Goal: Task Accomplishment & Management: Use online tool/utility

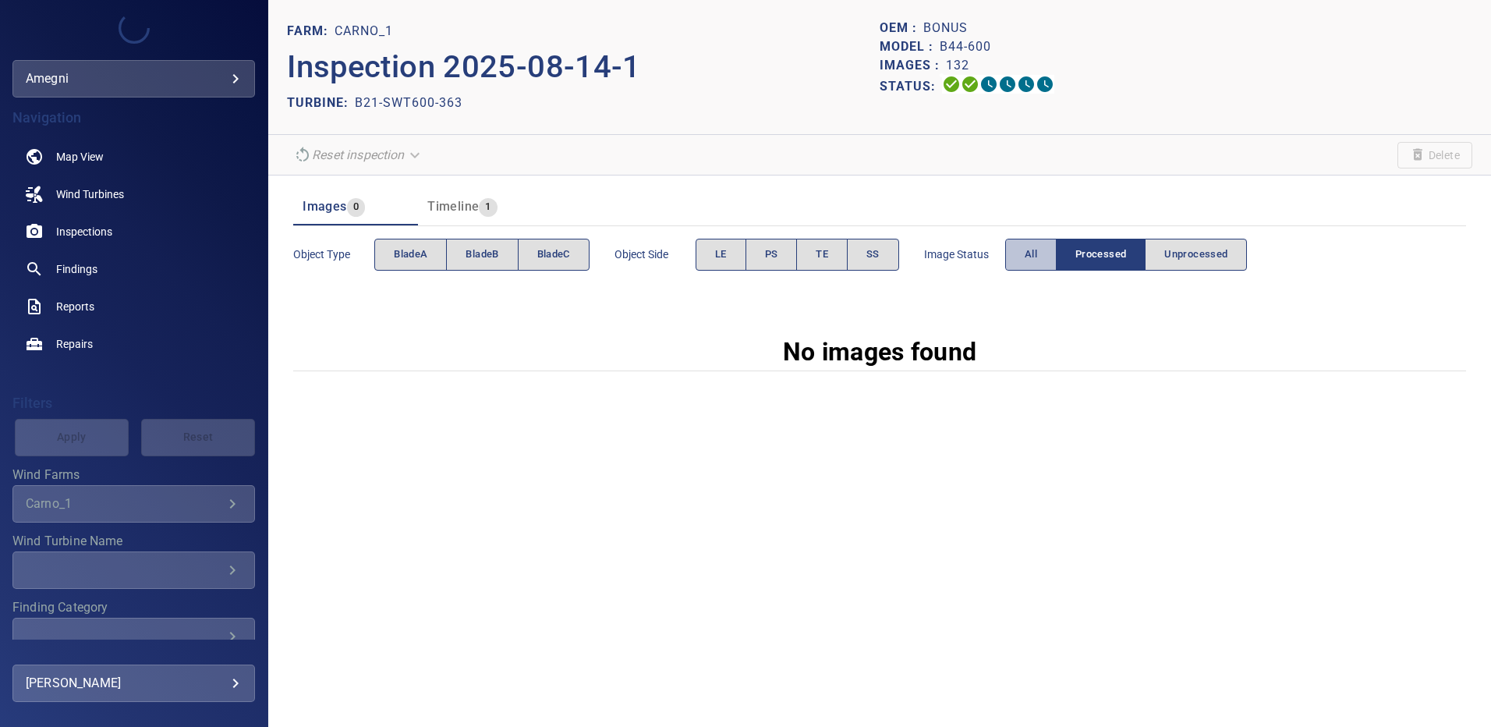
click at [912, 260] on button "All" at bounding box center [1030, 255] width 51 height 32
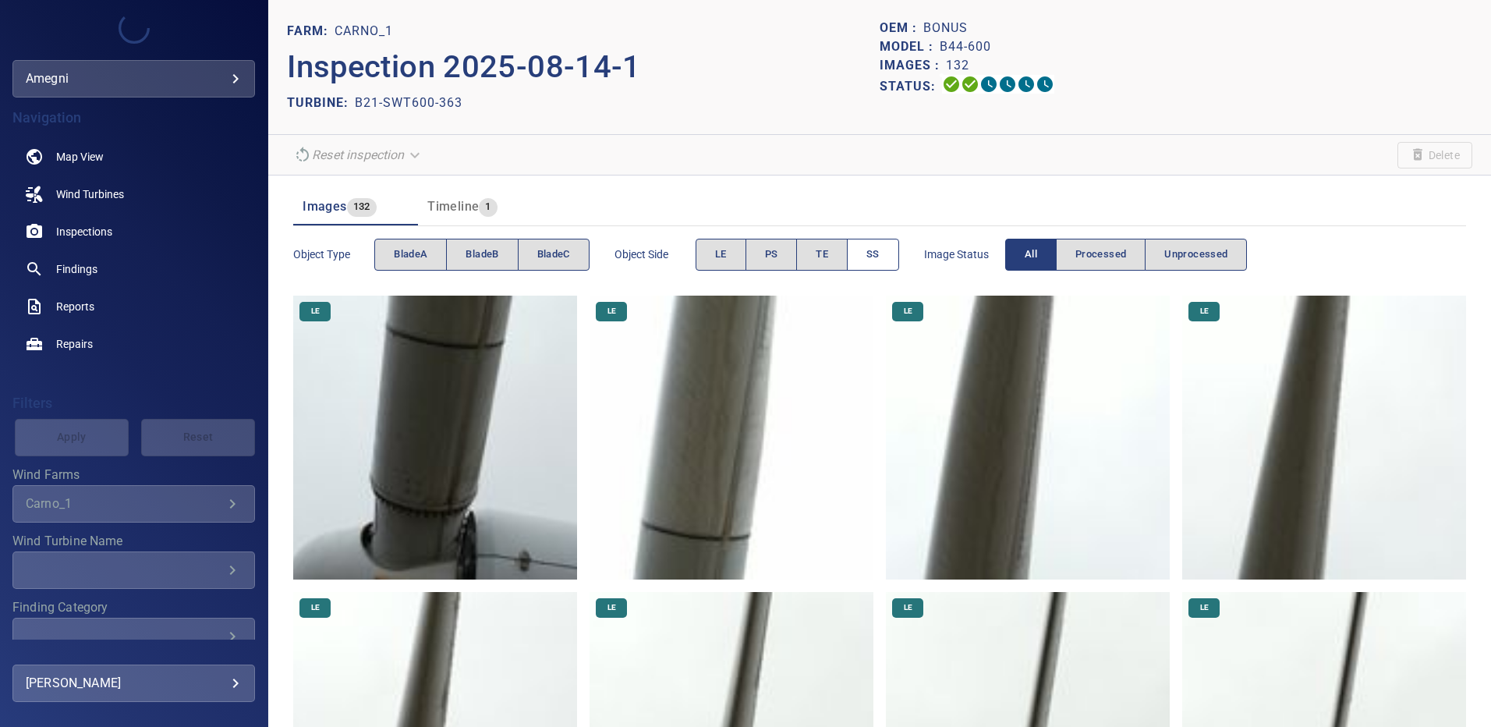
click at [873, 260] on span "SS" at bounding box center [873, 255] width 13 height 18
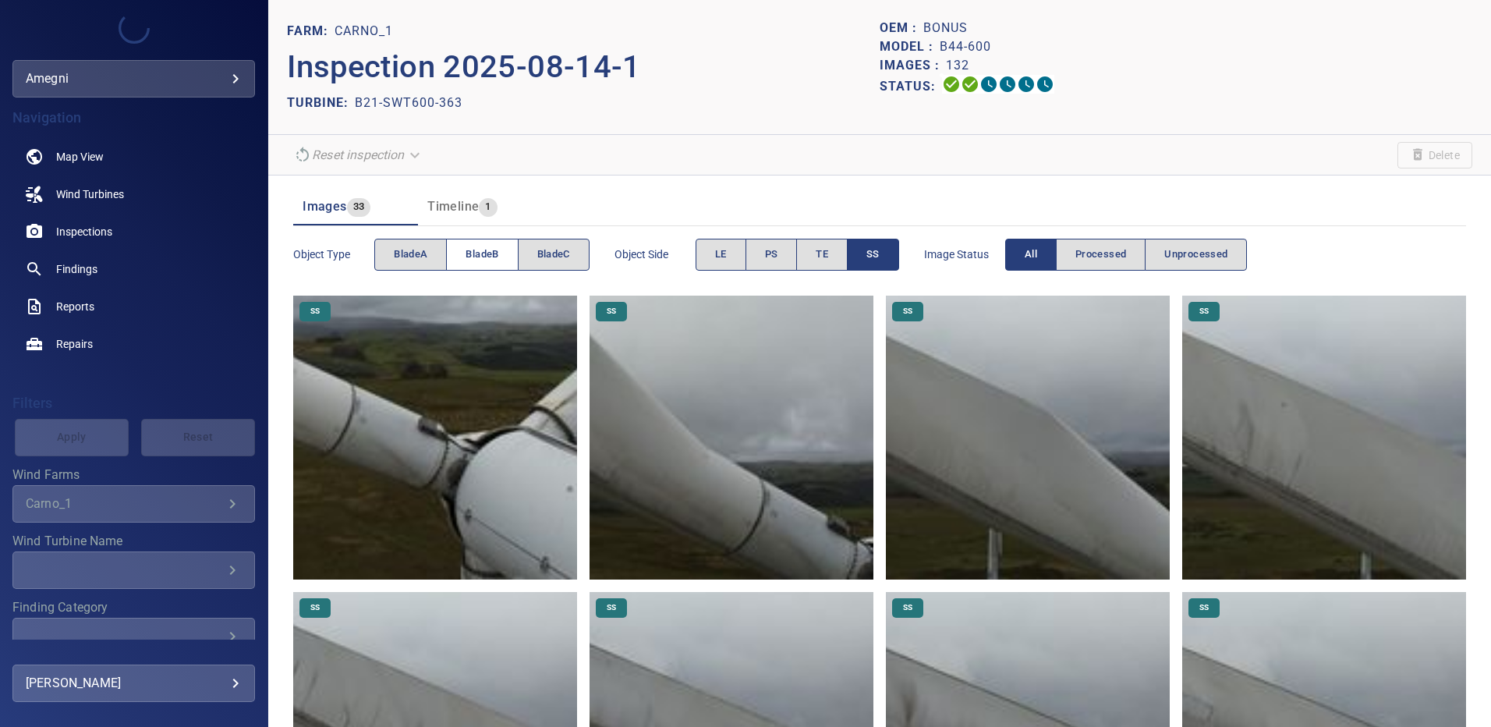
click at [481, 246] on span "bladeB" at bounding box center [482, 255] width 33 height 18
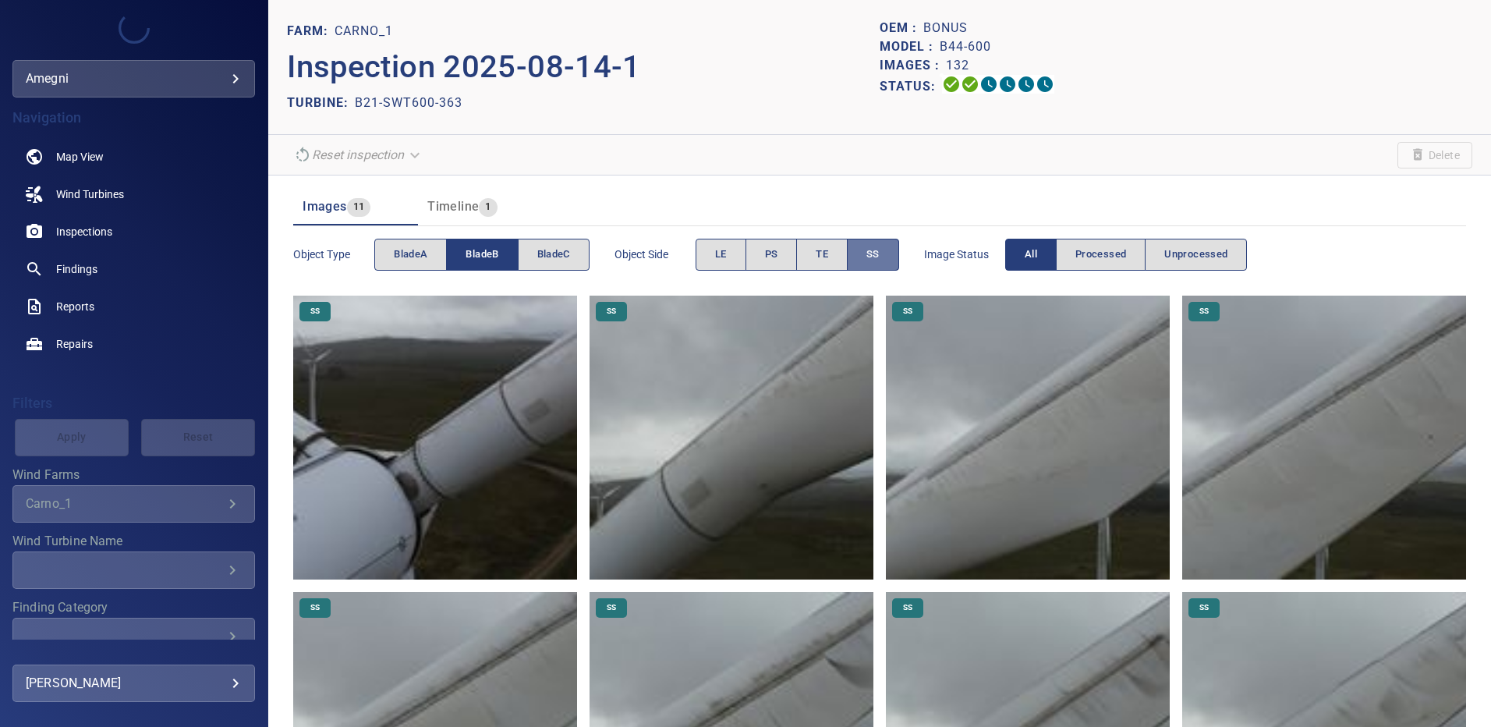
click at [877, 250] on span "SS" at bounding box center [873, 255] width 13 height 18
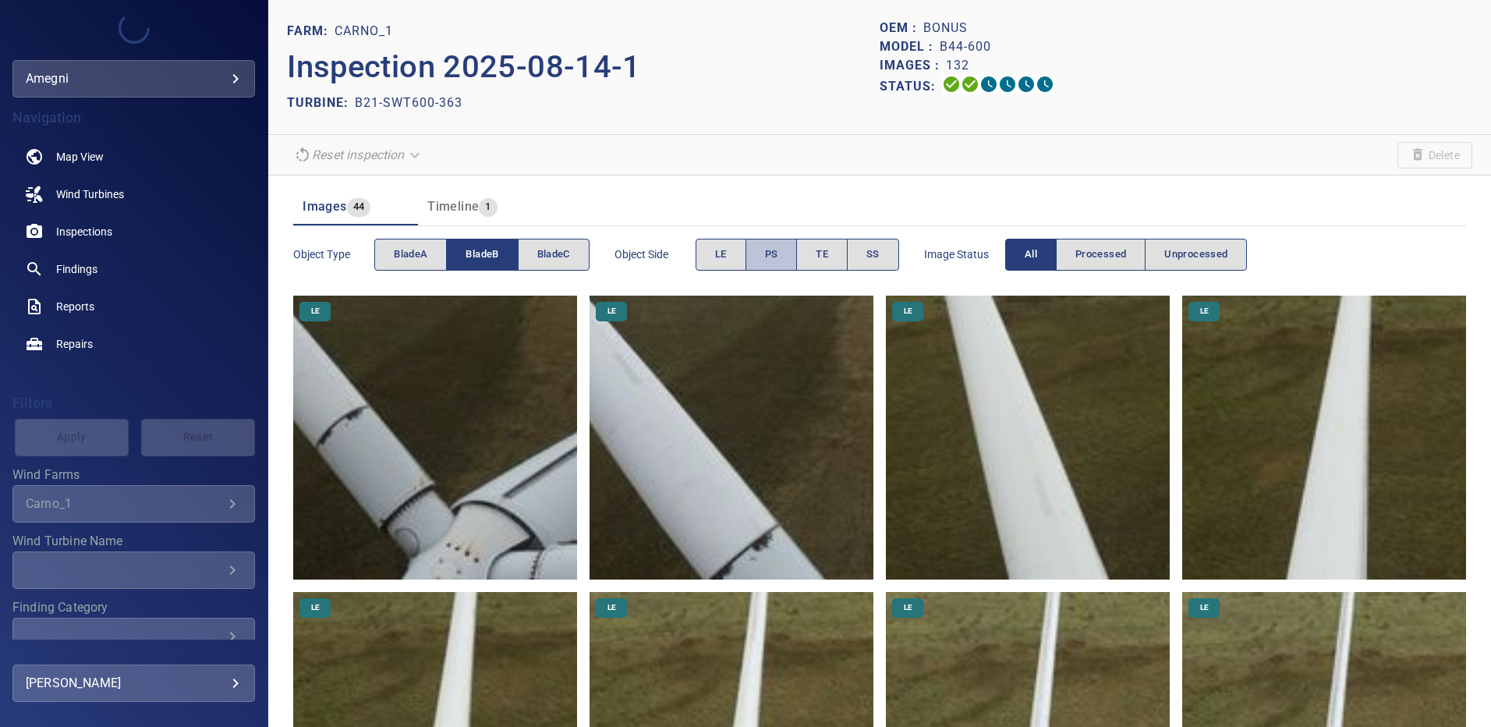
click at [774, 252] on span "PS" at bounding box center [771, 255] width 13 height 18
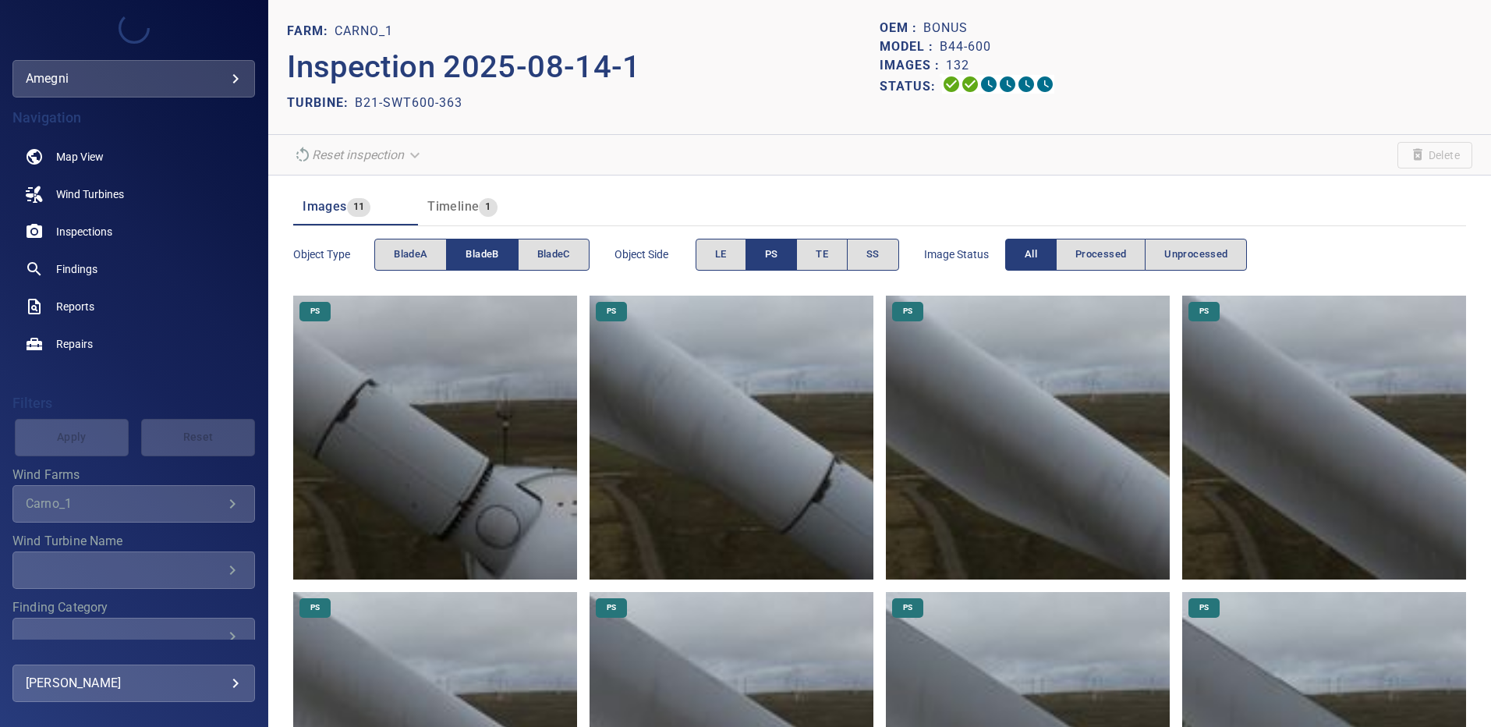
click at [781, 257] on button "PS" at bounding box center [772, 255] width 52 height 32
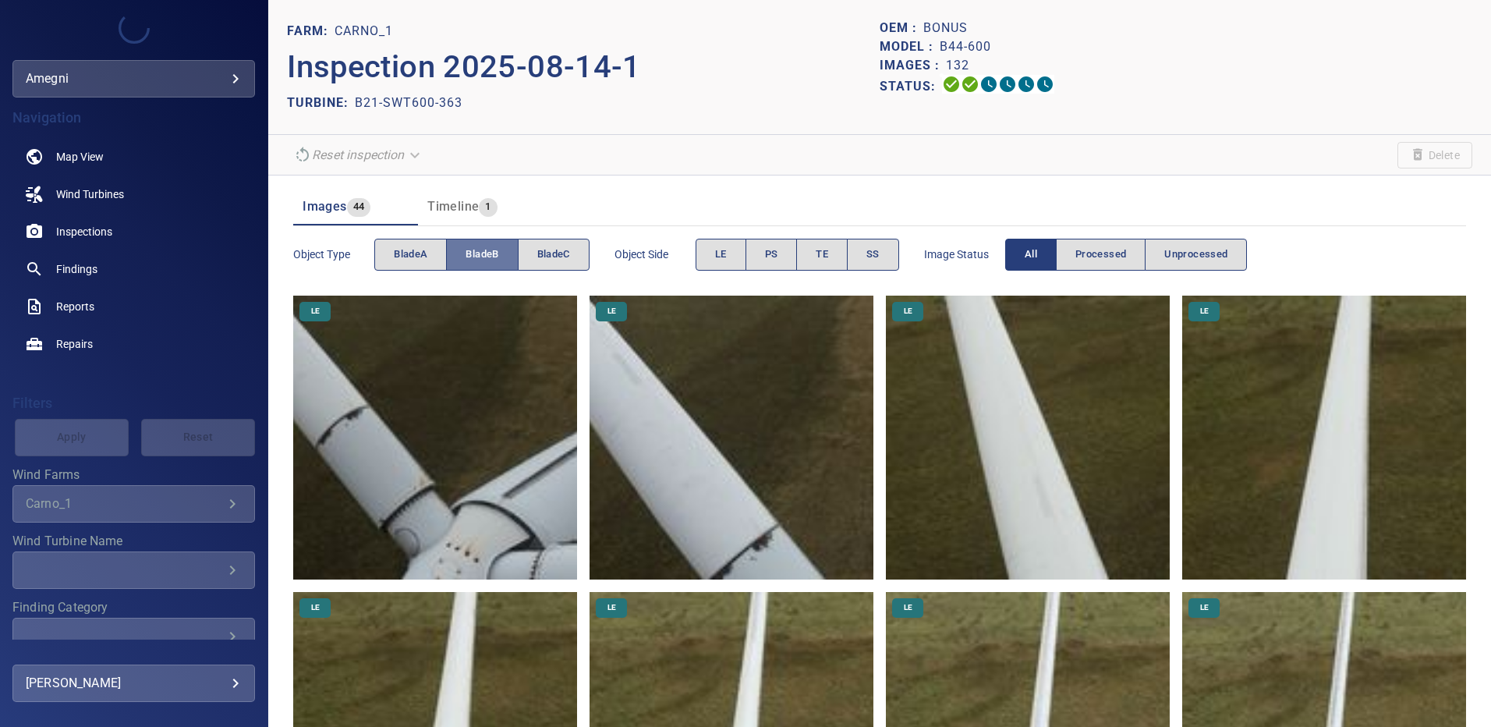
click at [470, 263] on span "bladeB" at bounding box center [482, 255] width 33 height 18
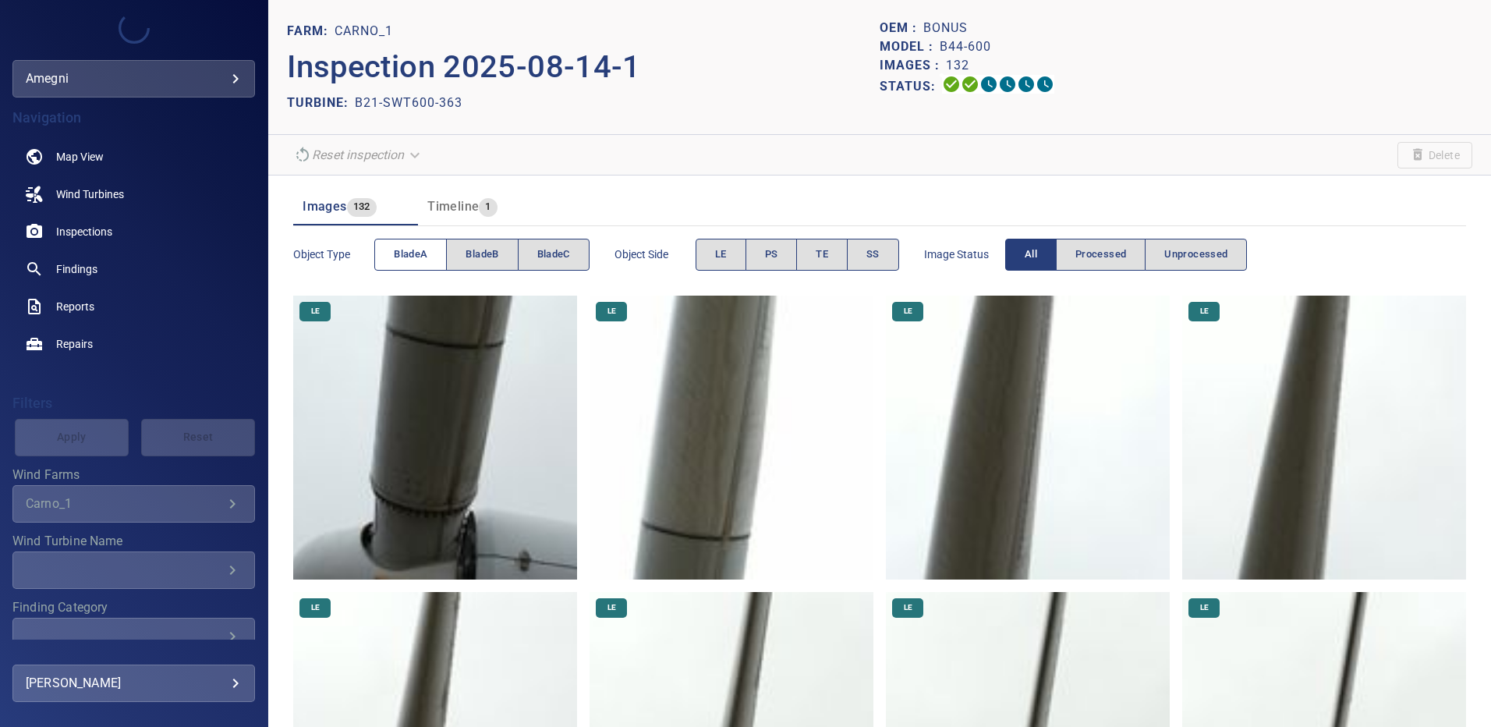
click at [438, 257] on button "bladeA" at bounding box center [410, 255] width 73 height 32
click at [424, 252] on span "bladeA" at bounding box center [411, 255] width 34 height 18
click at [568, 250] on span "bladeC" at bounding box center [553, 255] width 33 height 18
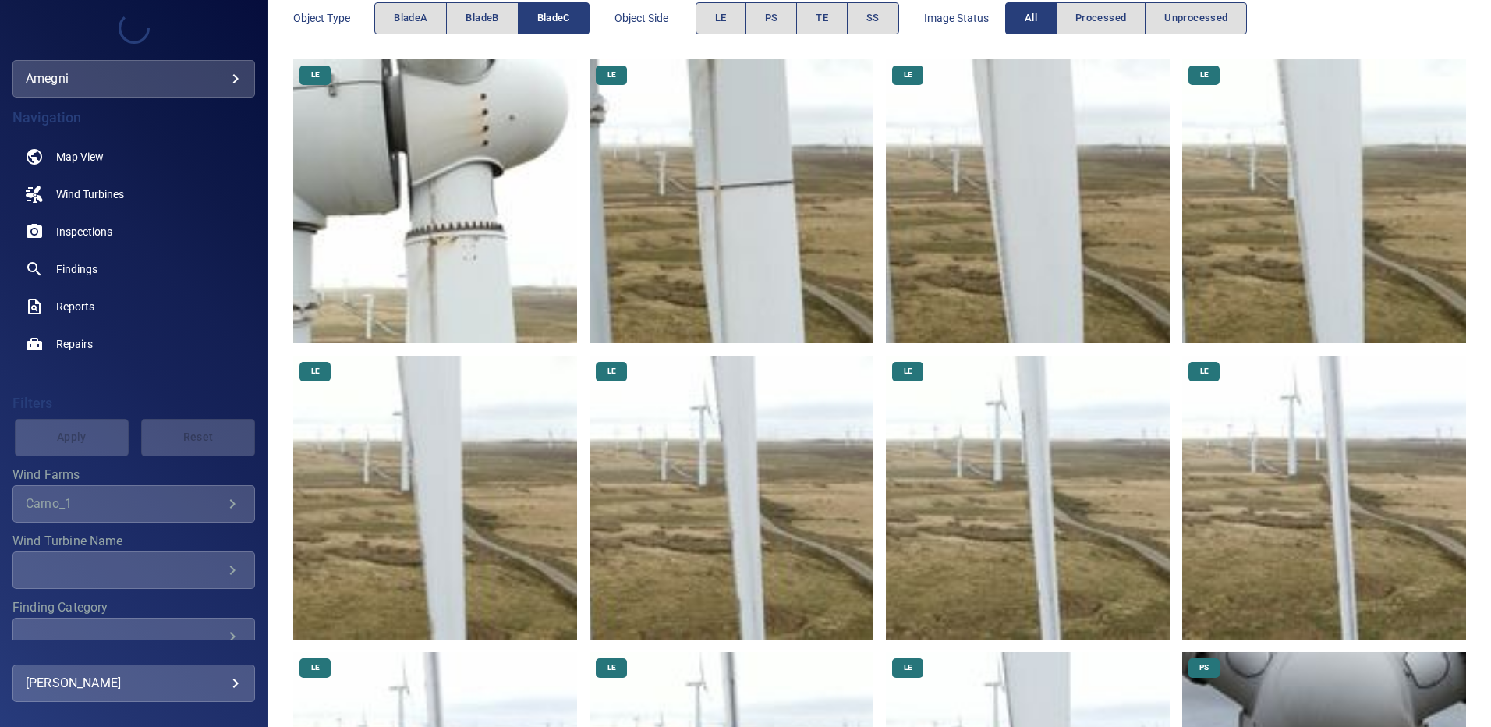
scroll to position [252, 0]
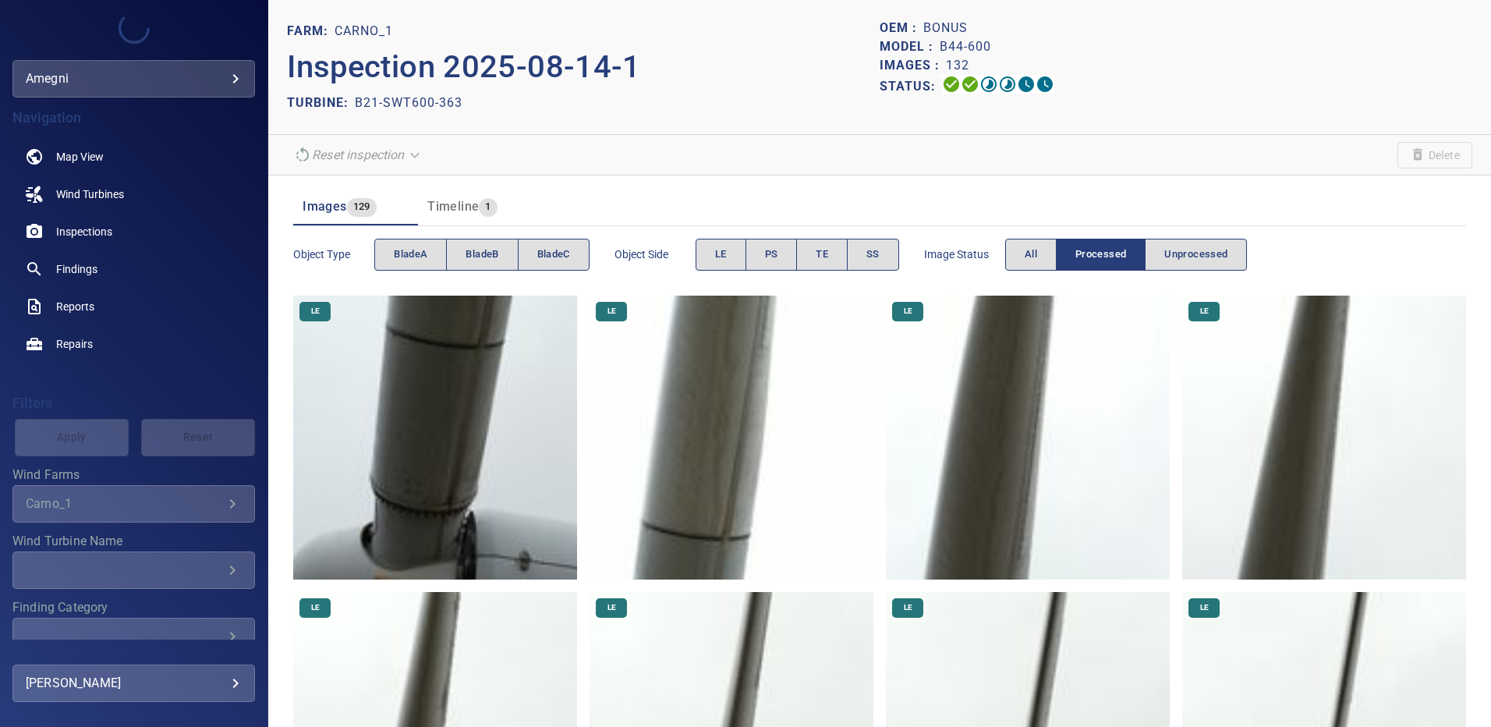
click at [1278, 87] on div "Status:" at bounding box center [1176, 86] width 593 height 23
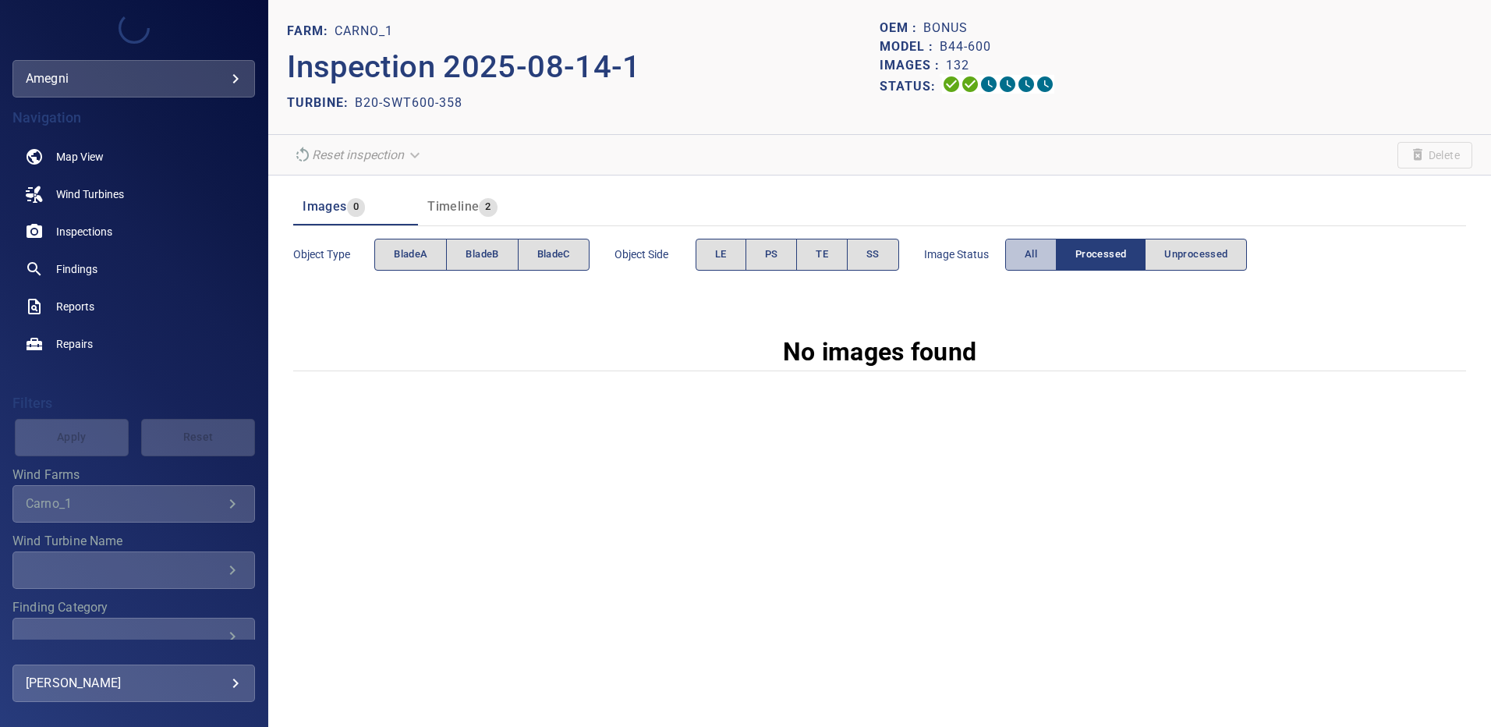
click at [1044, 260] on button "All" at bounding box center [1030, 255] width 51 height 32
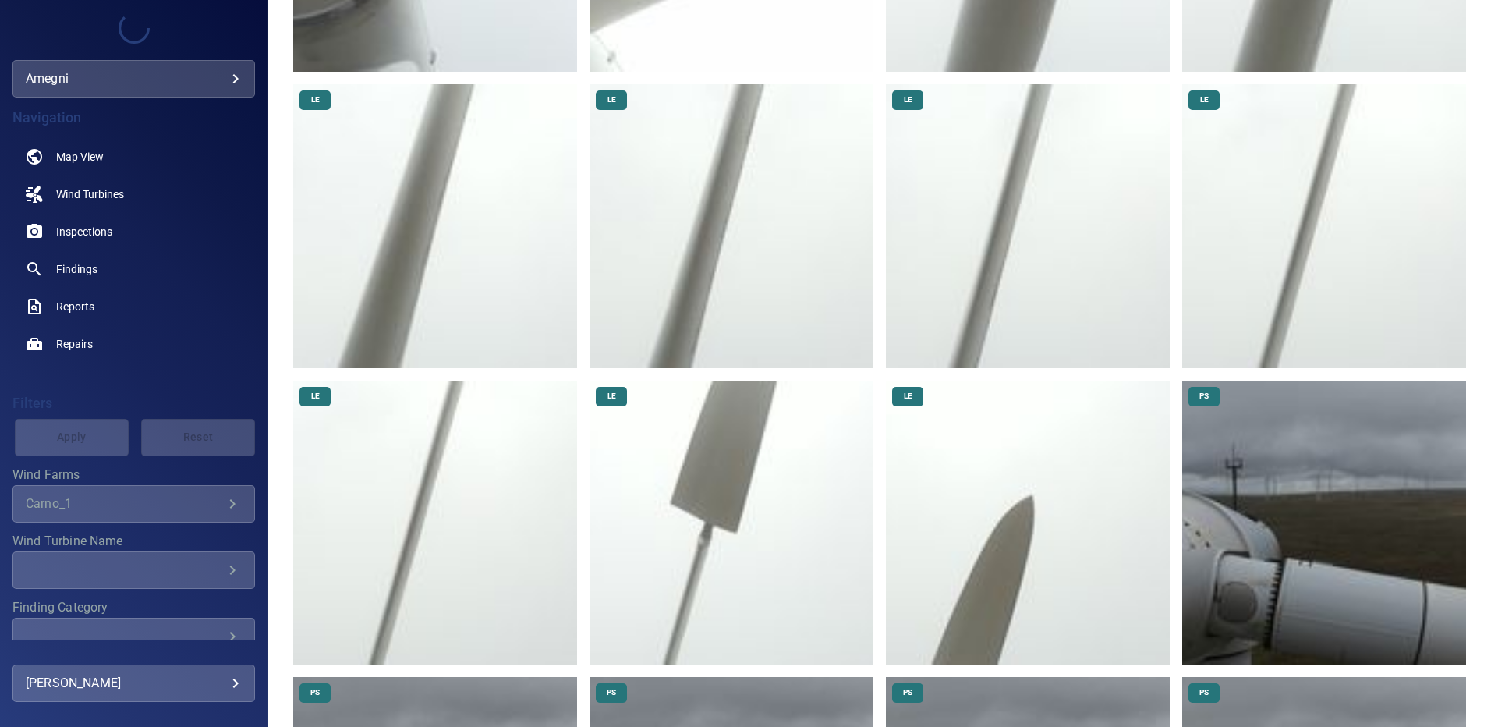
scroll to position [542, 0]
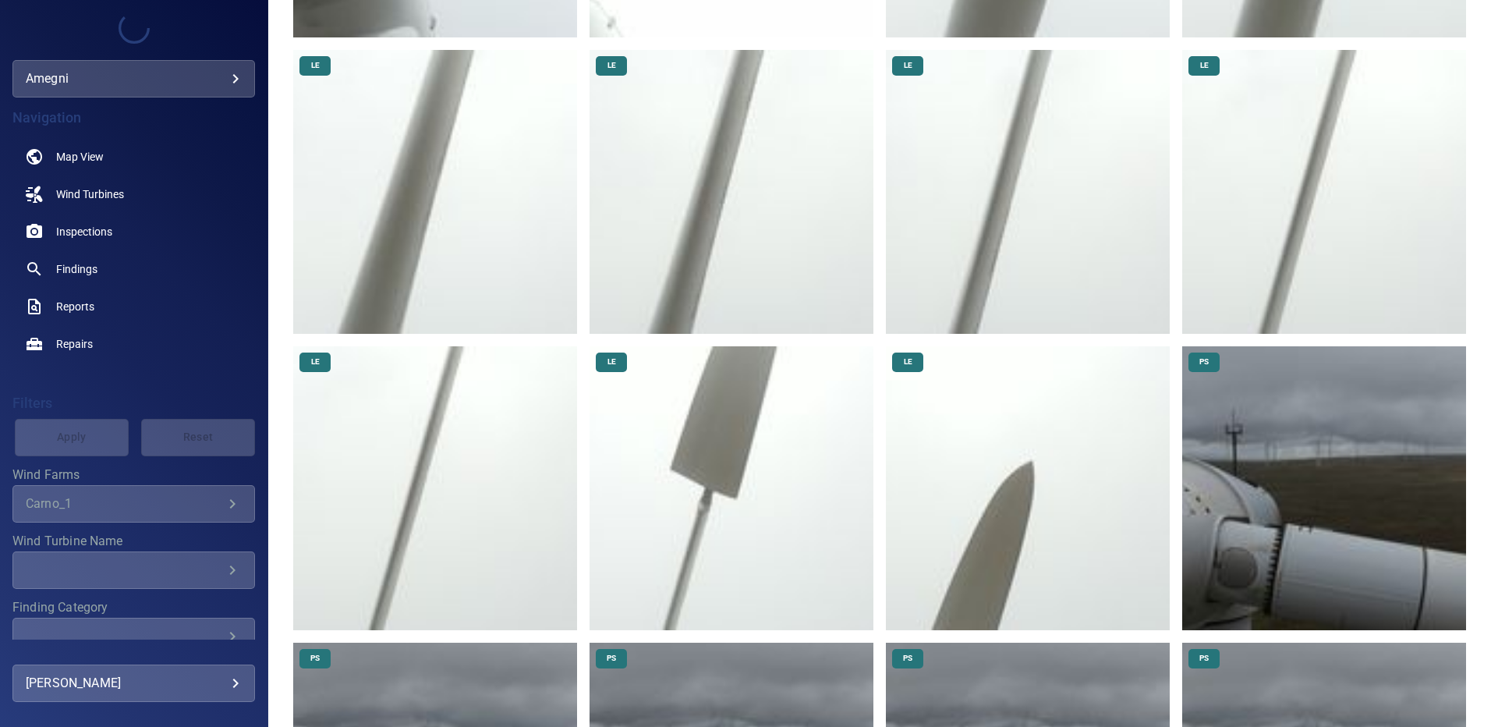
click at [1292, 200] on img at bounding box center [1324, 192] width 284 height 284
click at [1049, 181] on img at bounding box center [1028, 192] width 284 height 284
click at [738, 157] on img at bounding box center [732, 192] width 284 height 284
click at [479, 157] on img at bounding box center [435, 192] width 284 height 284
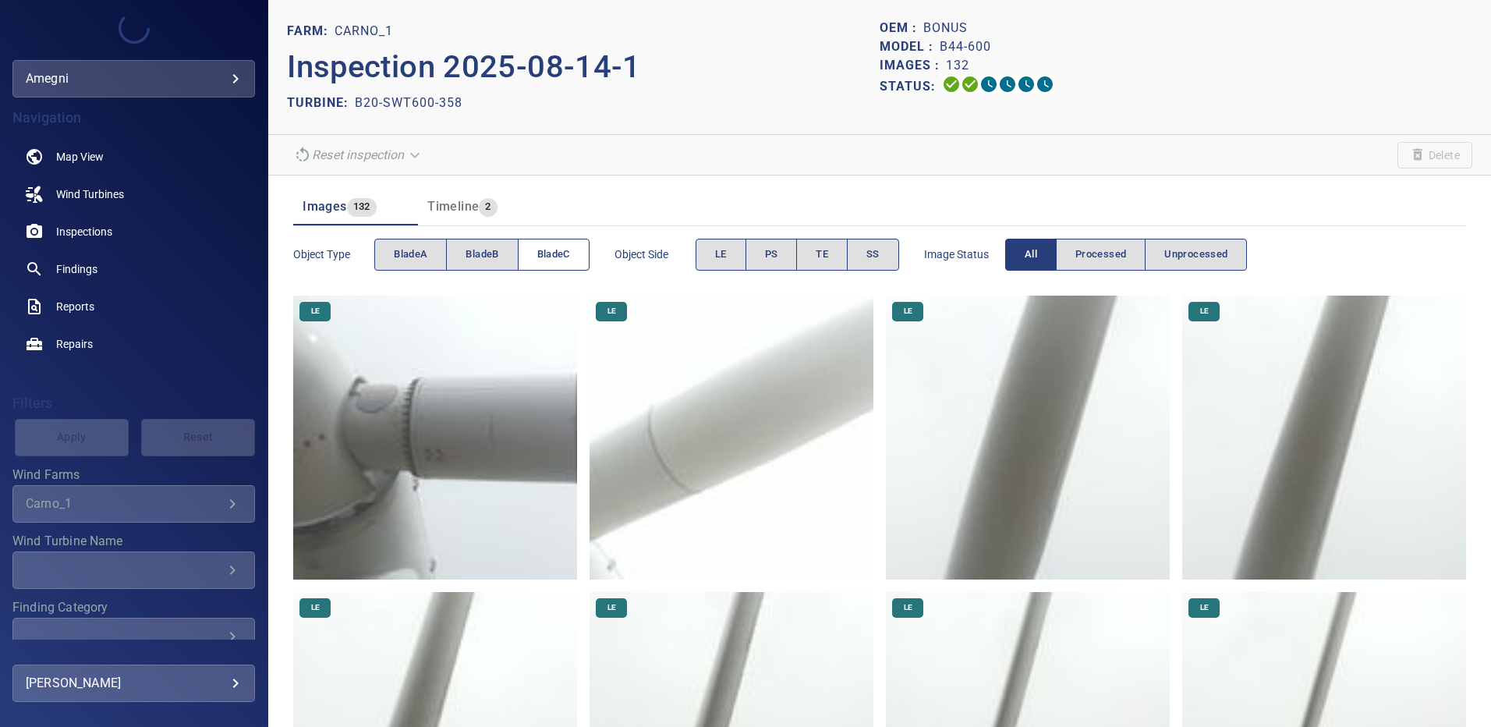
click at [552, 256] on span "bladeC" at bounding box center [553, 255] width 33 height 18
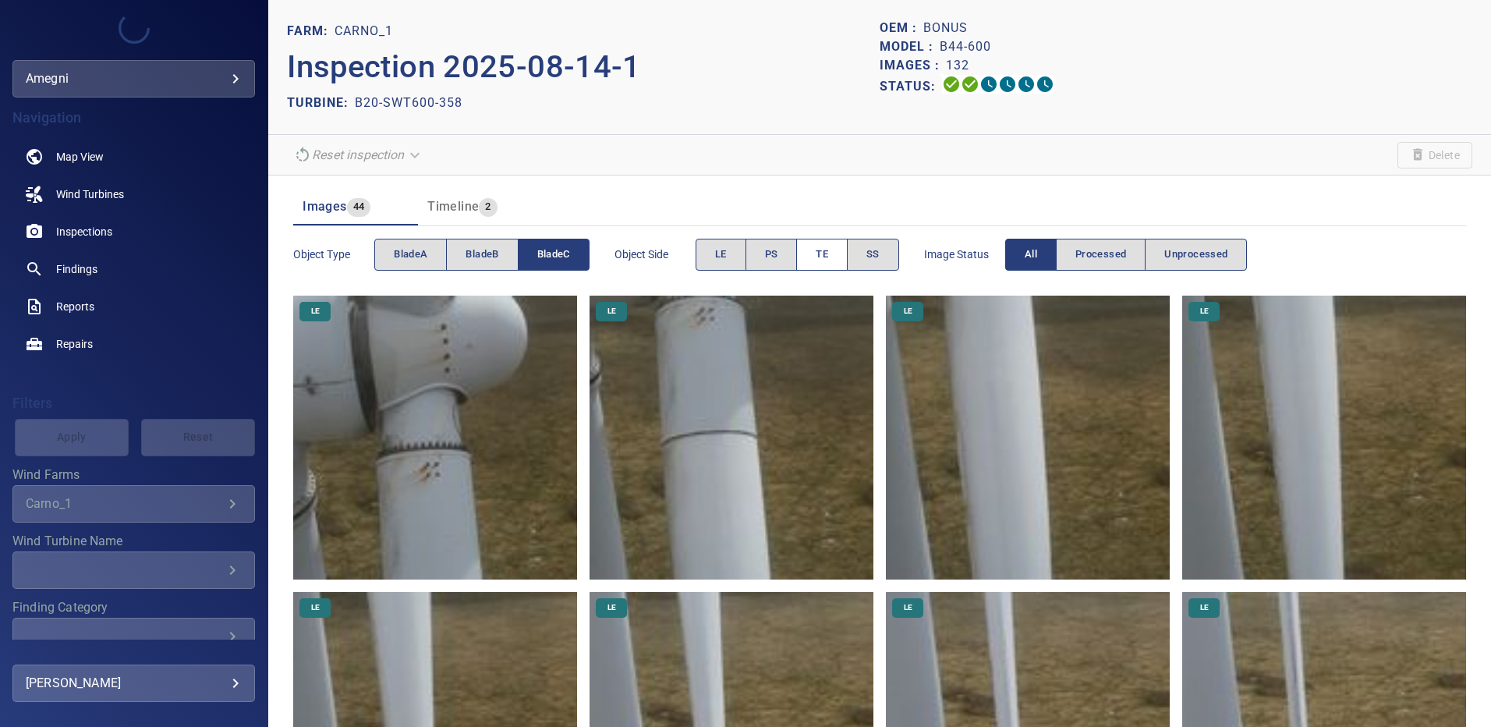
click at [822, 256] on span "TE" at bounding box center [822, 255] width 12 height 18
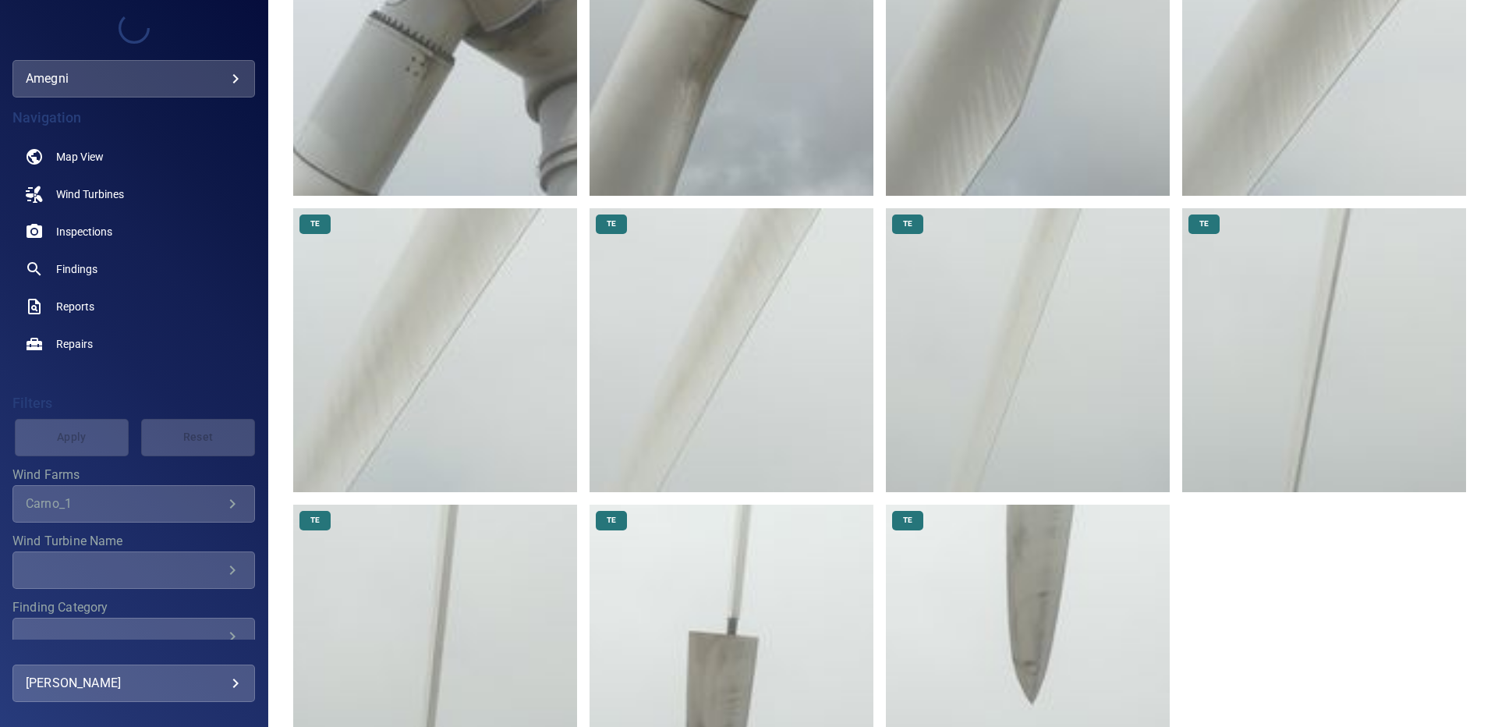
scroll to position [399, 0]
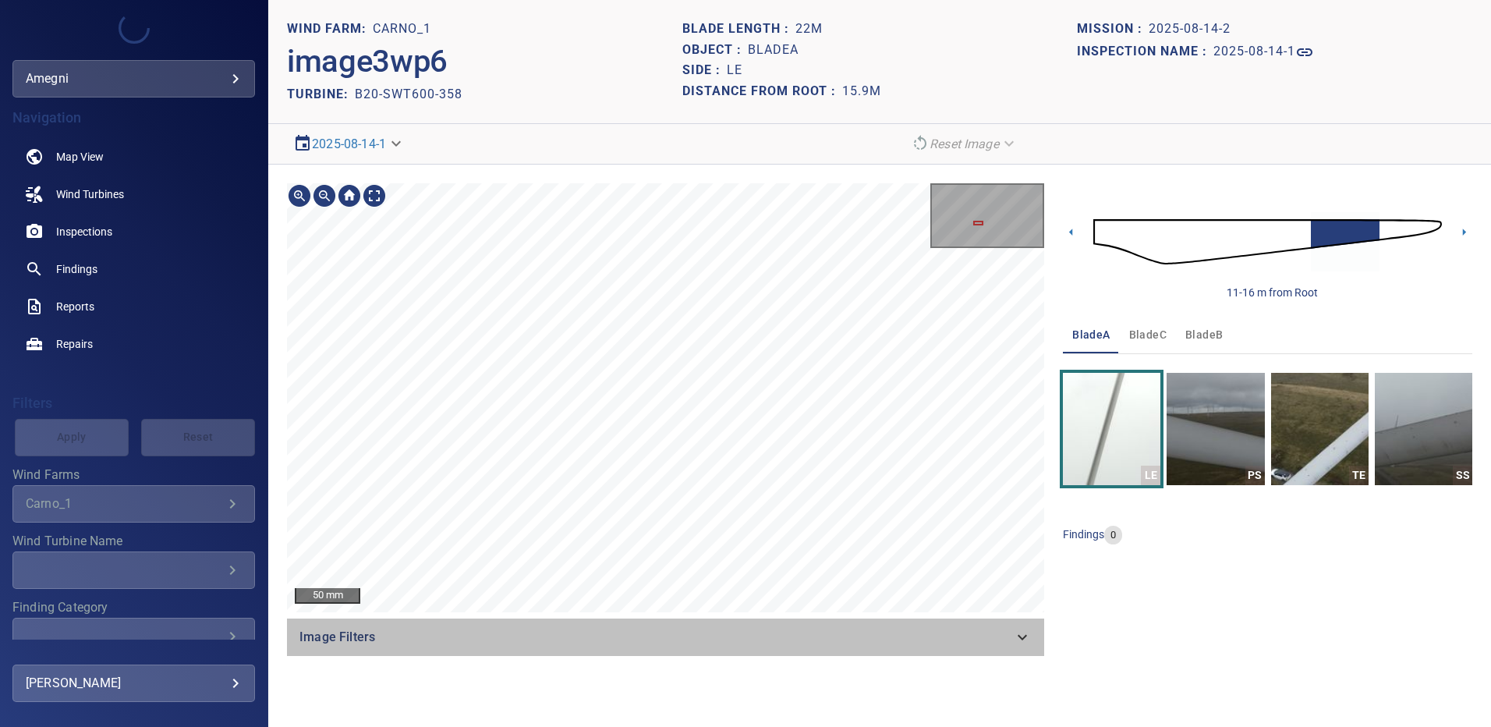
drag, startPoint x: 1009, startPoint y: 634, endPoint x: 1047, endPoint y: 637, distance: 38.3
click at [1012, 637] on span "Image Filters" at bounding box center [656, 637] width 714 height 19
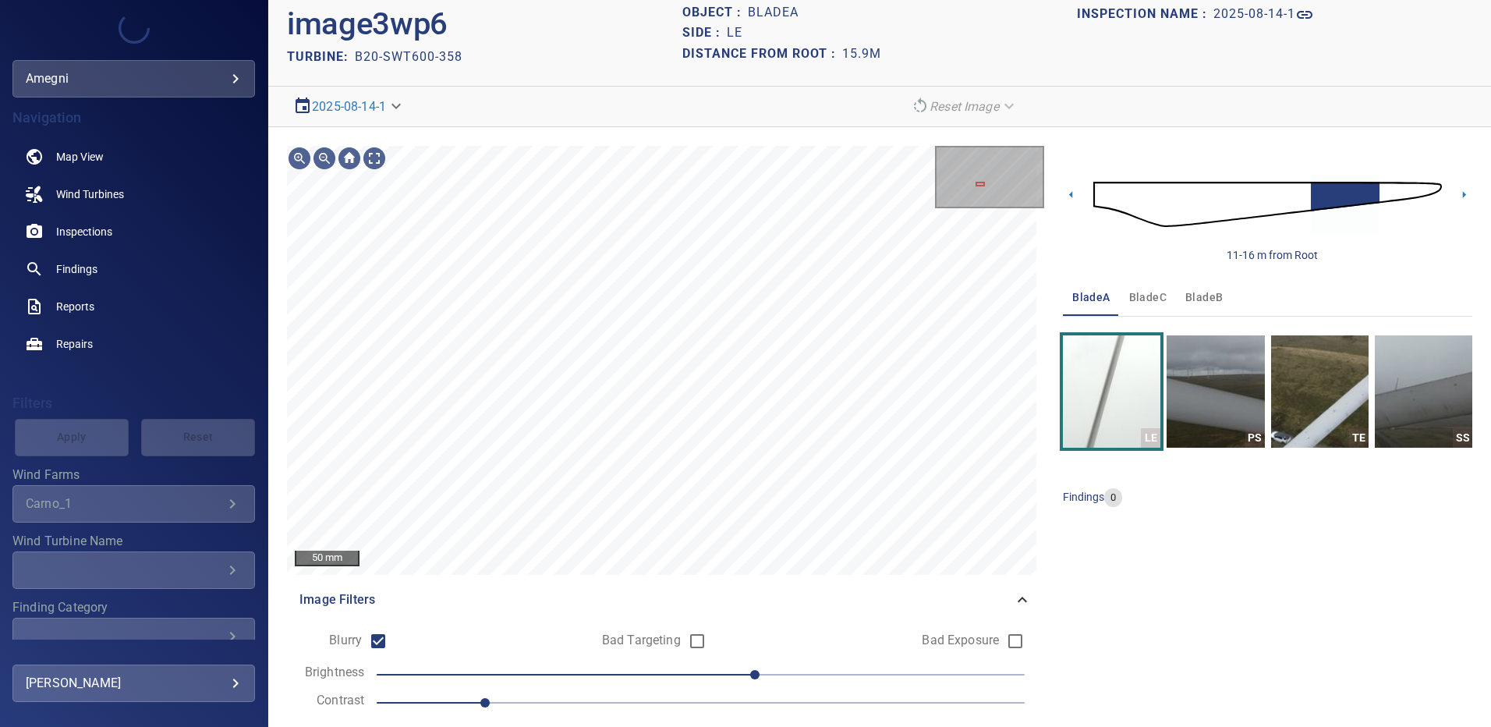
scroll to position [83, 0]
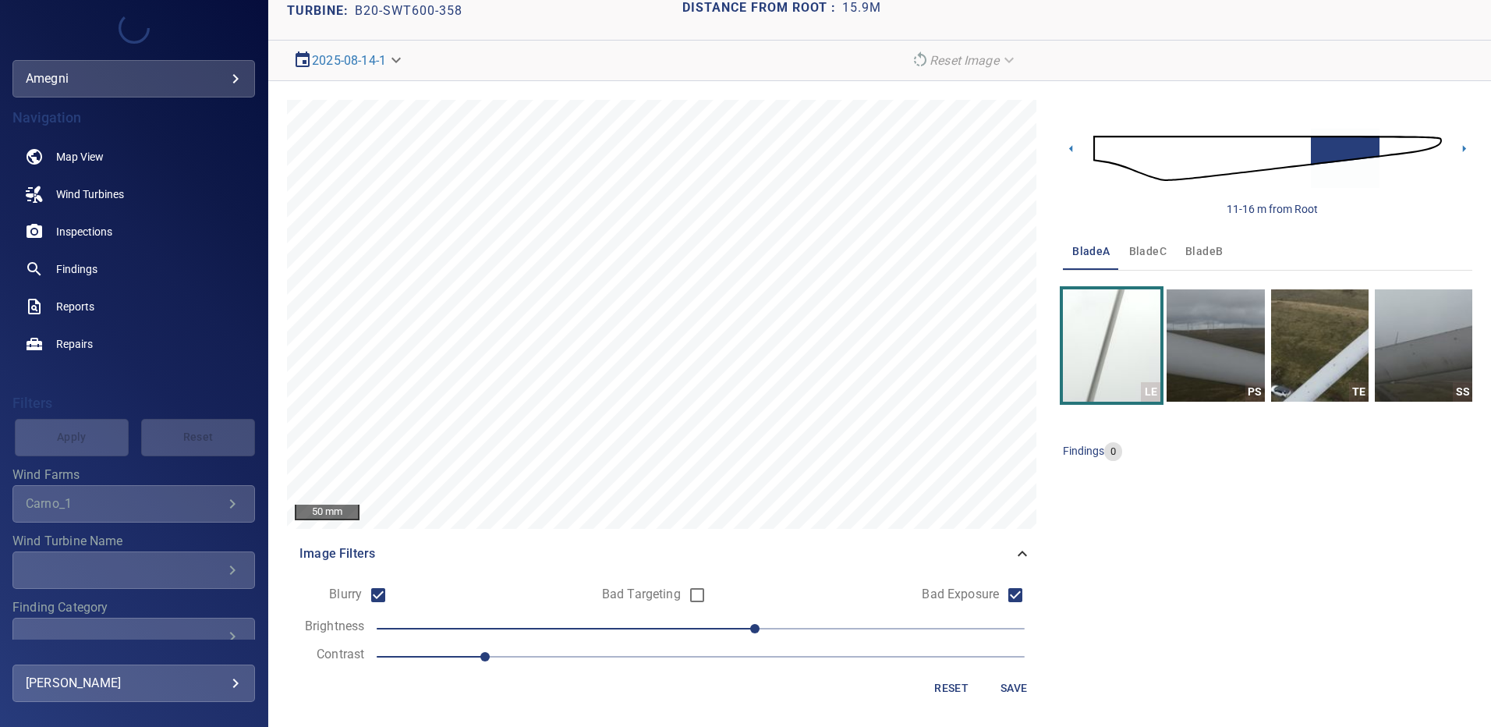
click at [996, 678] on button "Save" at bounding box center [1014, 688] width 50 height 29
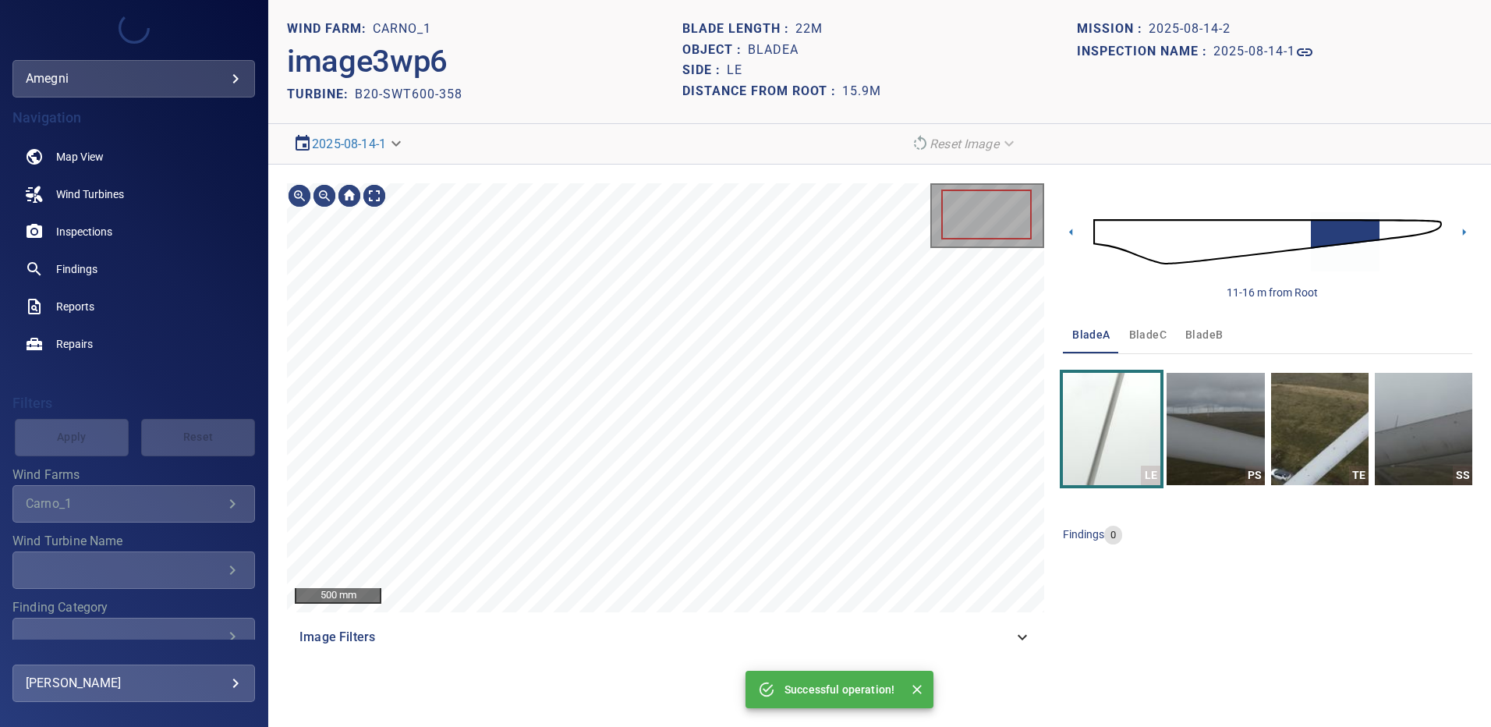
scroll to position [0, 0]
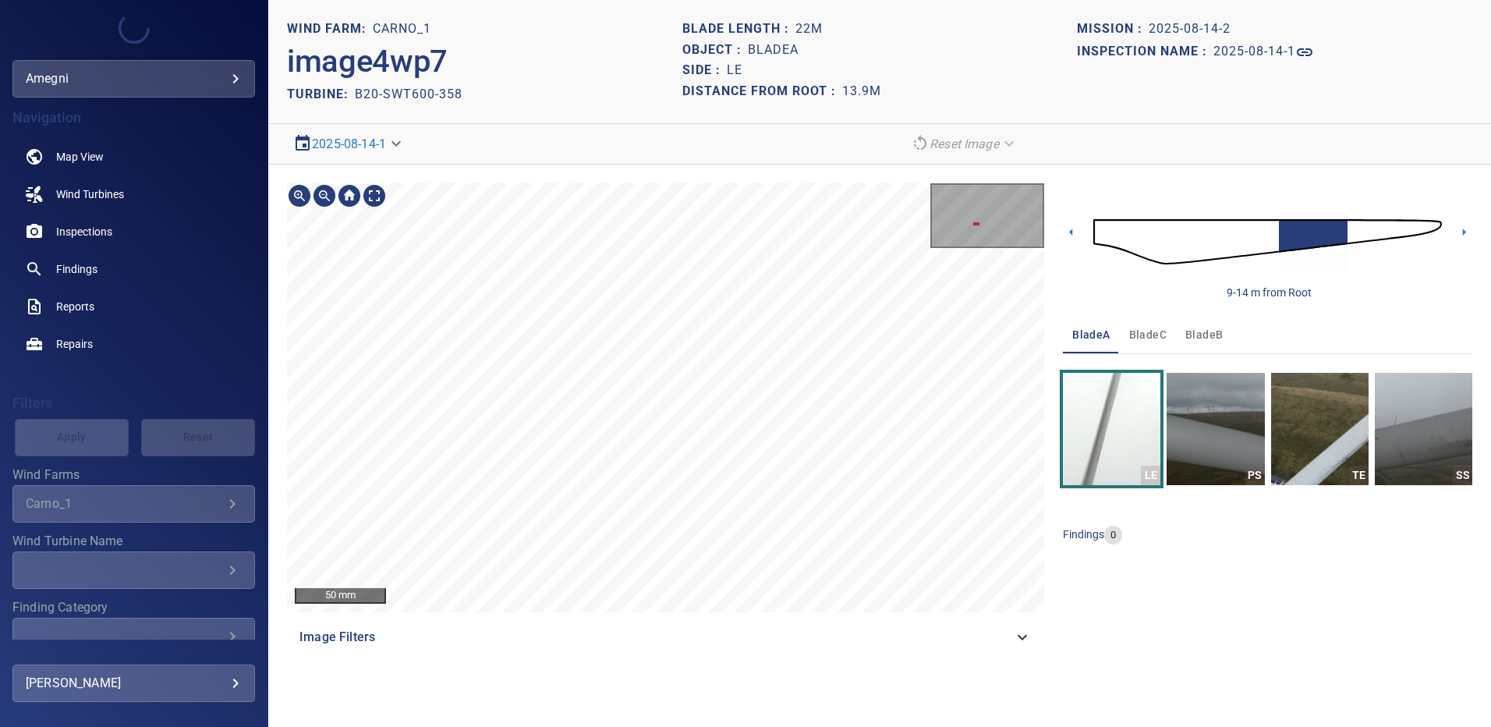
click at [995, 640] on span "Image Filters" at bounding box center [656, 637] width 714 height 19
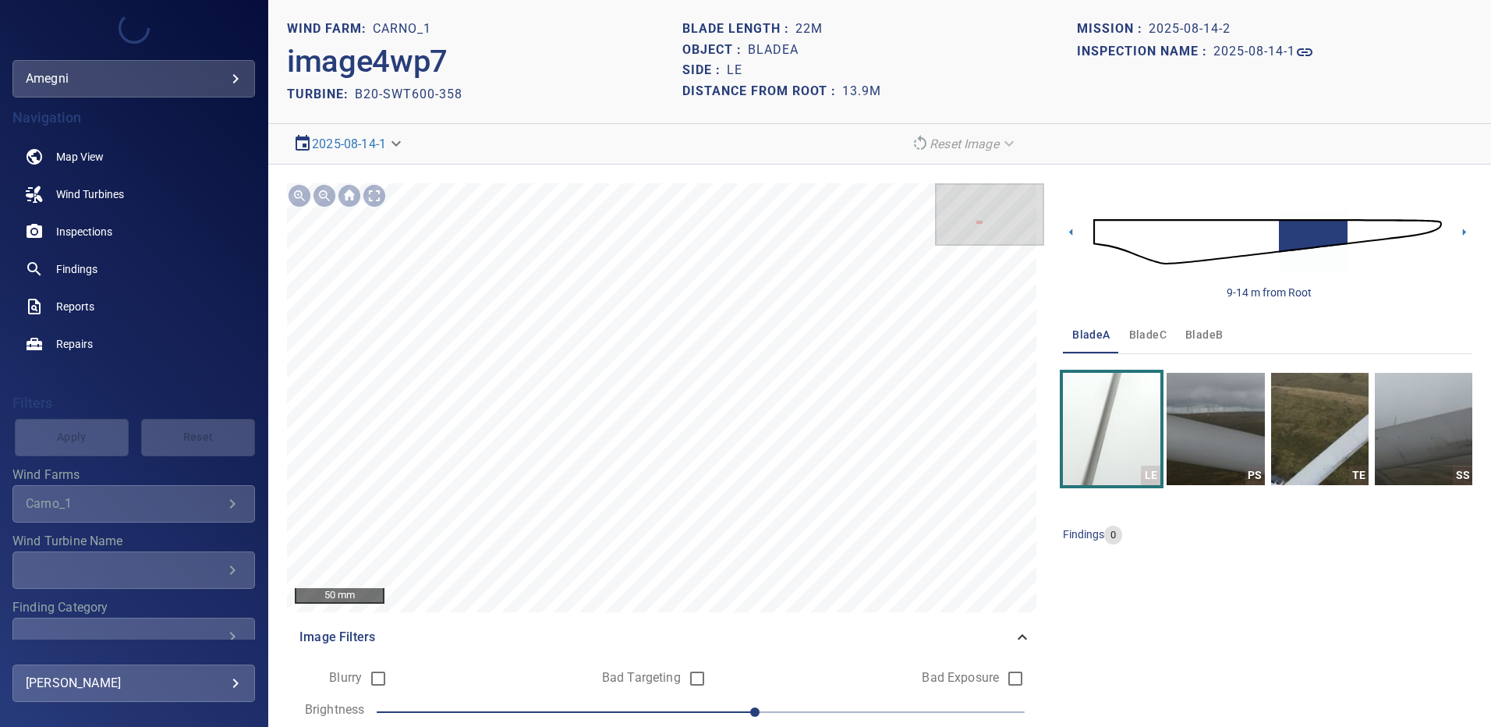
scroll to position [83, 0]
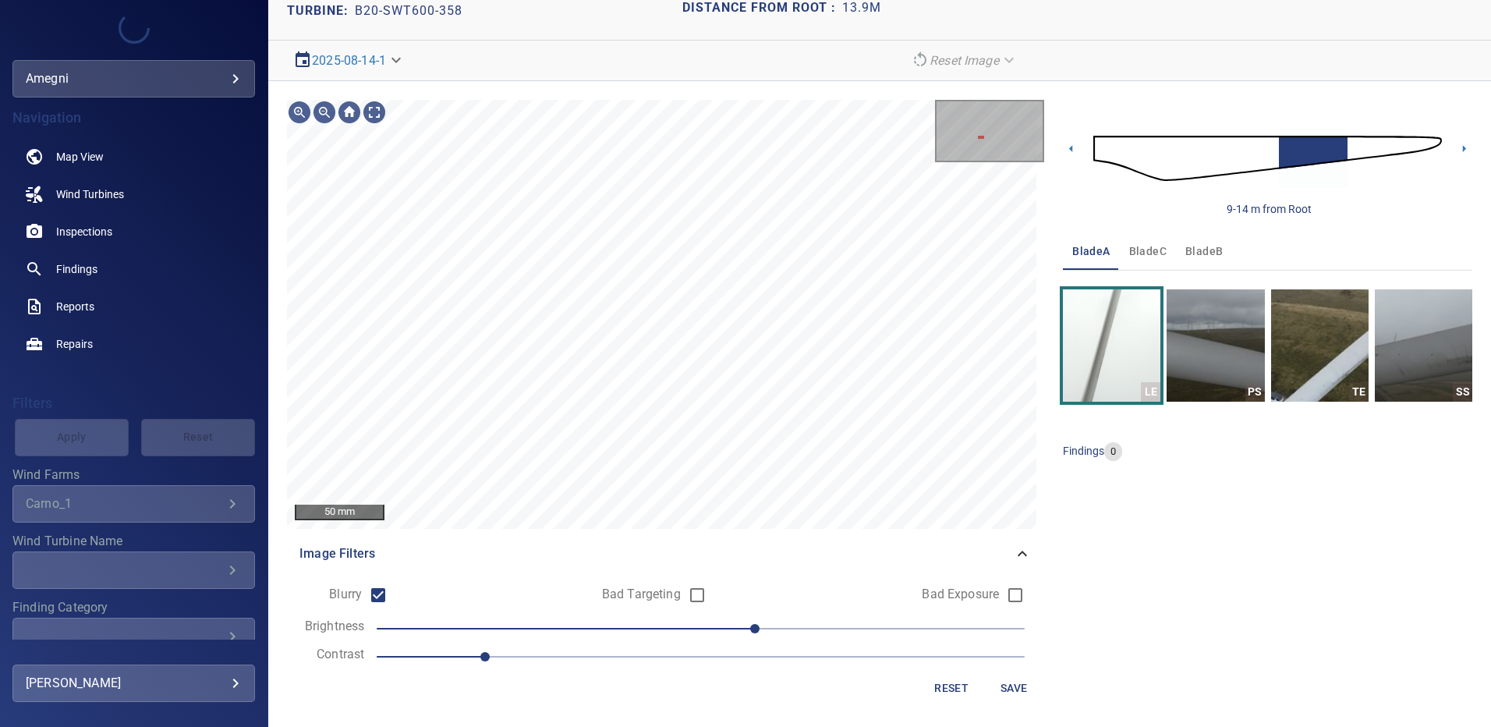
click at [998, 672] on form "Blurry Bad Targeting Bad Exposure Brightness 20 Contrast 1 Reset Save" at bounding box center [665, 641] width 732 height 124
click at [1001, 683] on span "Save" at bounding box center [1013, 688] width 37 height 19
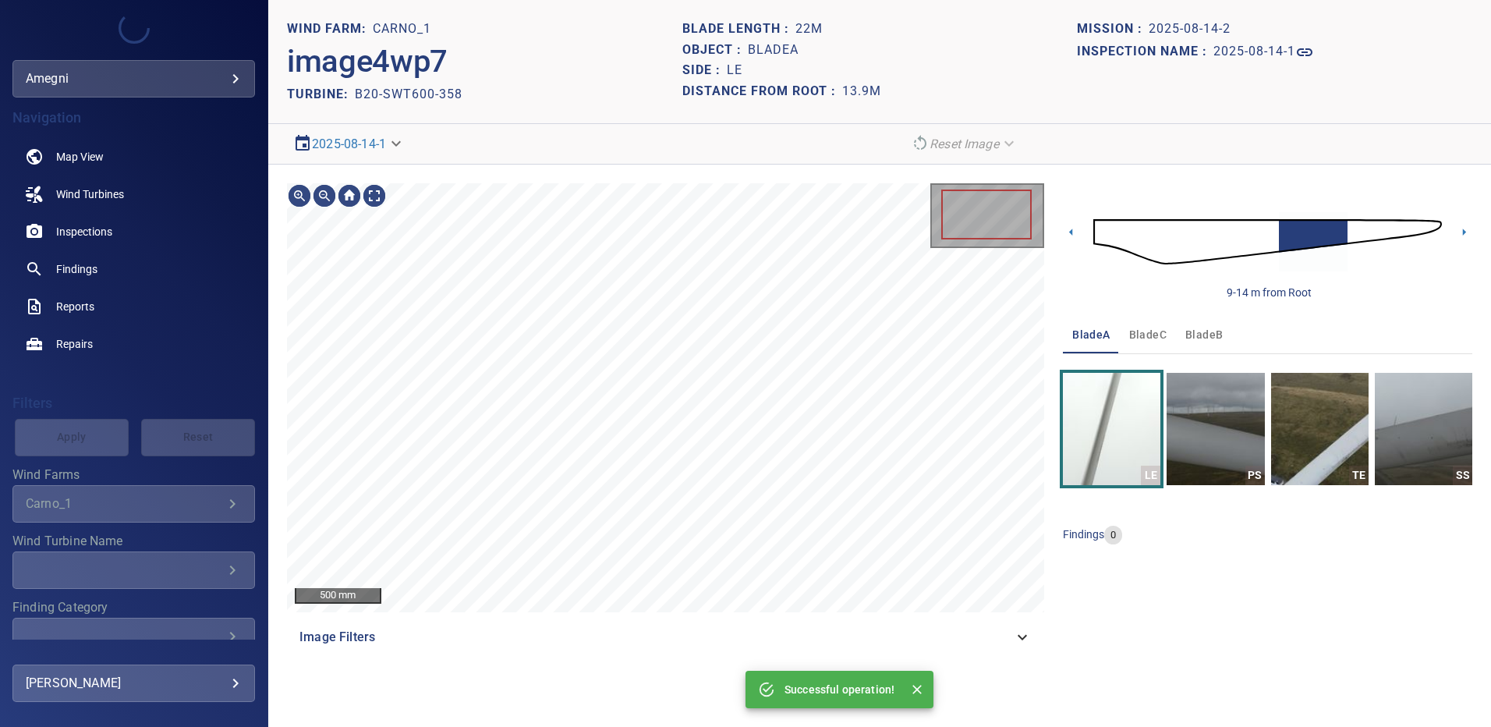
scroll to position [0, 0]
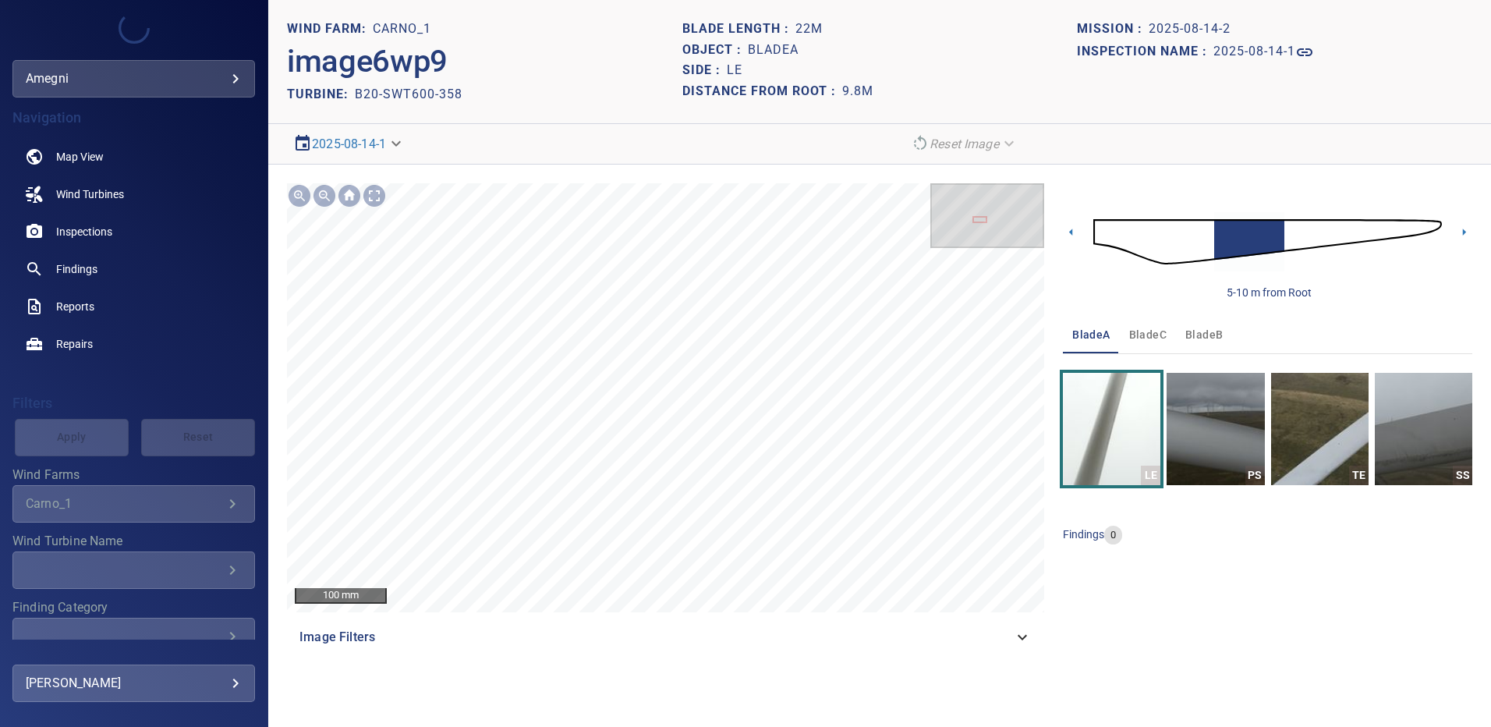
click at [1004, 632] on span "Image Filters" at bounding box center [656, 637] width 714 height 19
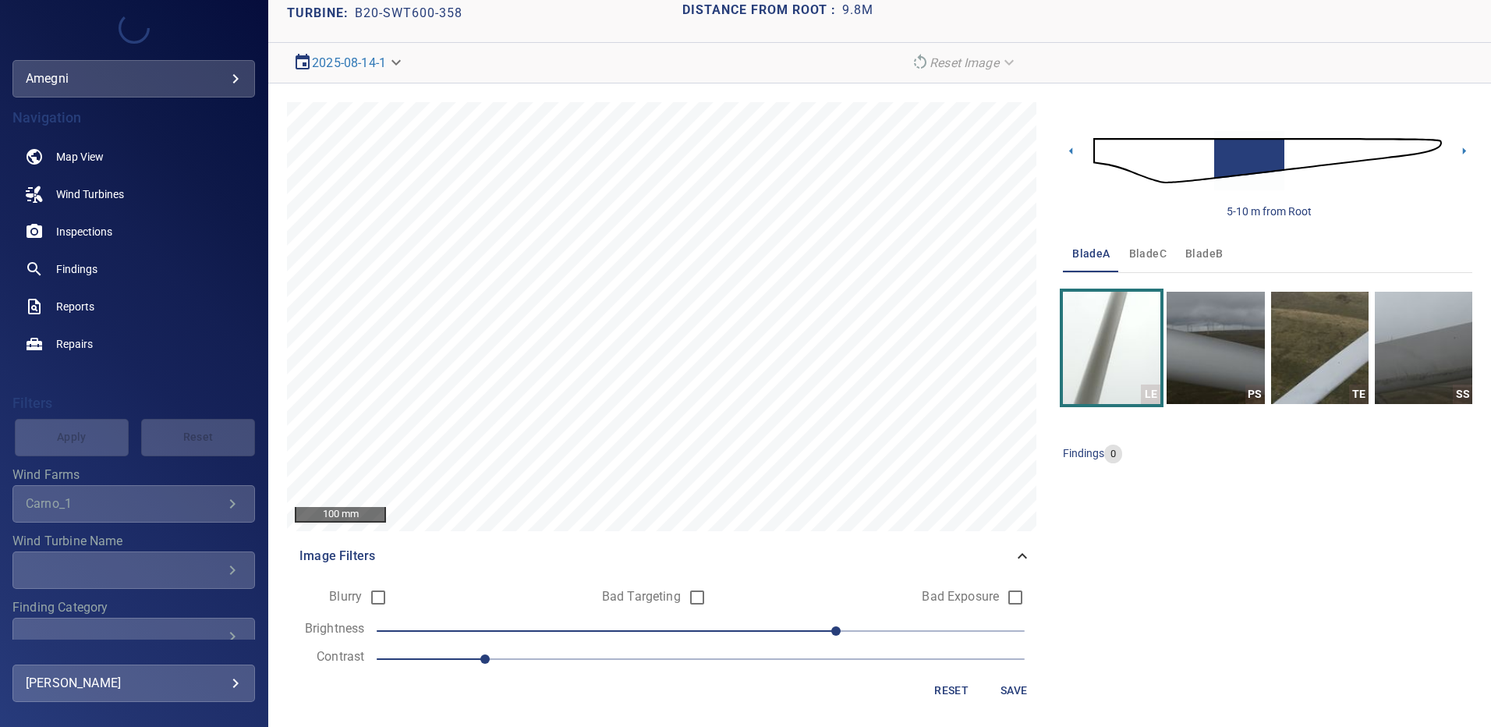
scroll to position [83, 0]
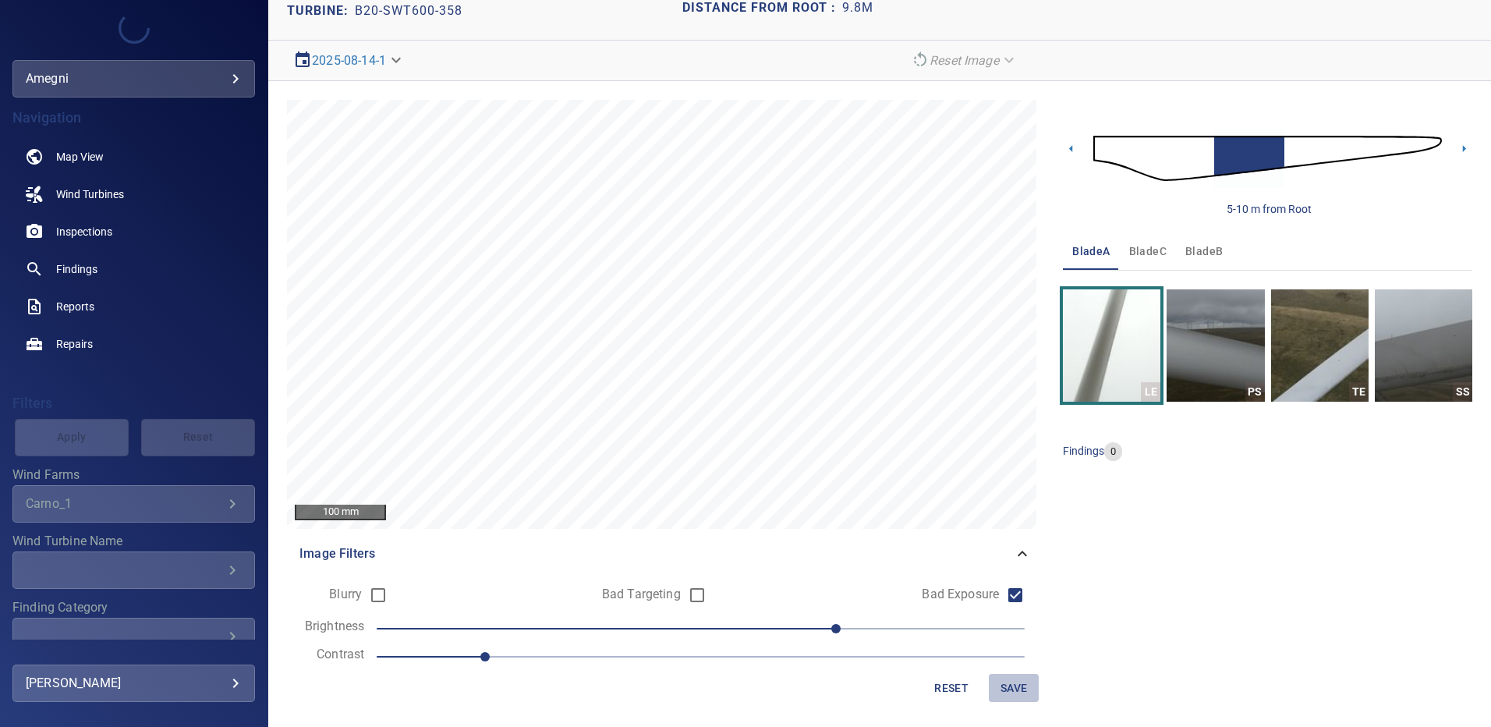
click at [1012, 689] on span "Save" at bounding box center [1013, 688] width 37 height 19
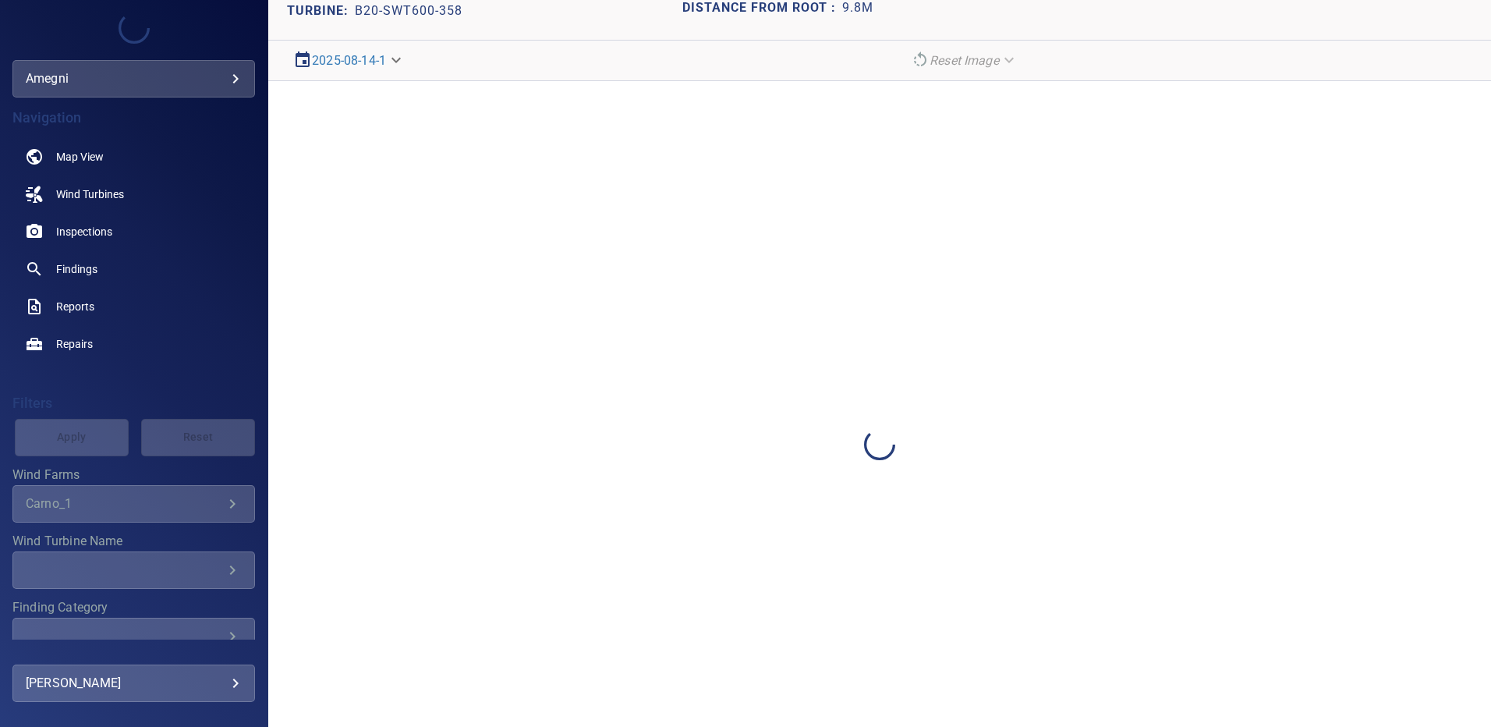
scroll to position [0, 0]
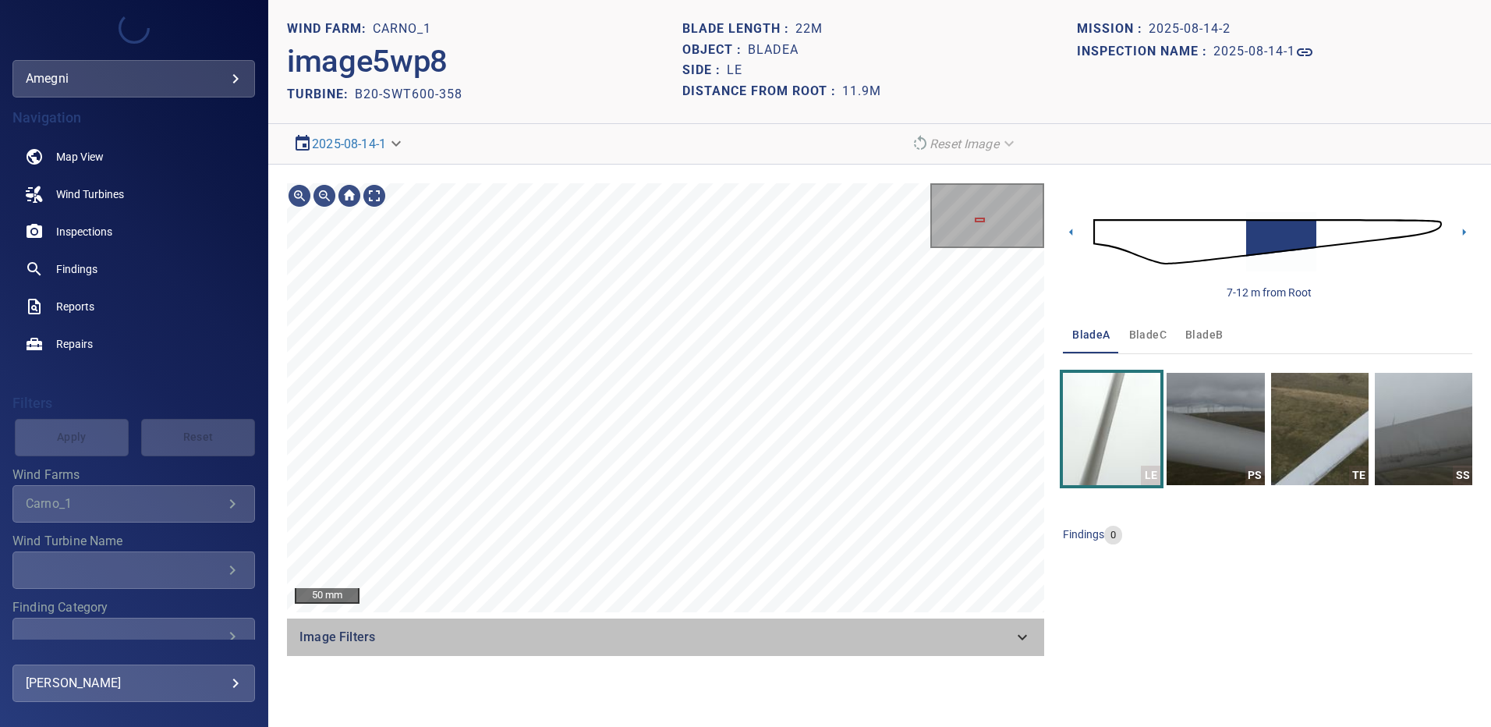
click at [1004, 632] on span "Image Filters" at bounding box center [656, 637] width 714 height 19
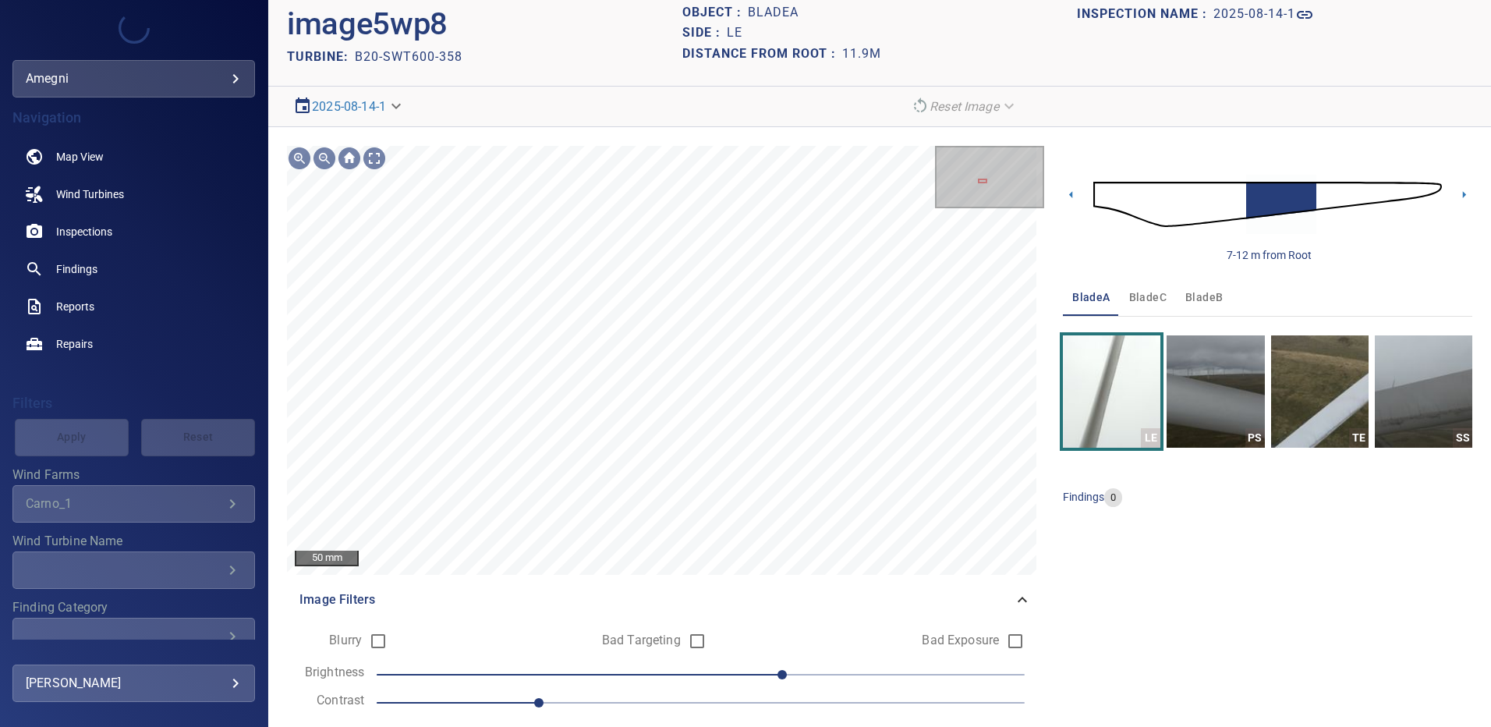
scroll to position [83, 0]
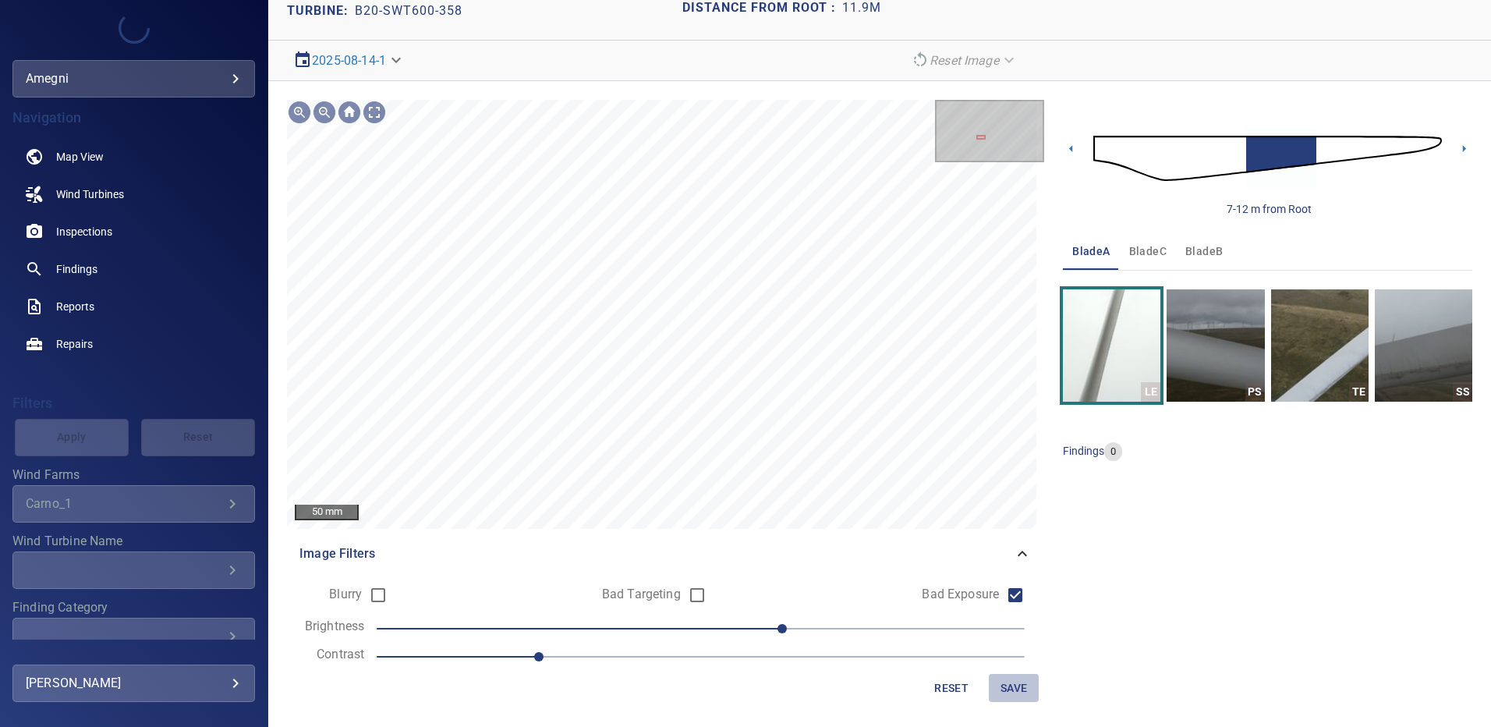
click at [1001, 692] on span "Save" at bounding box center [1013, 688] width 37 height 19
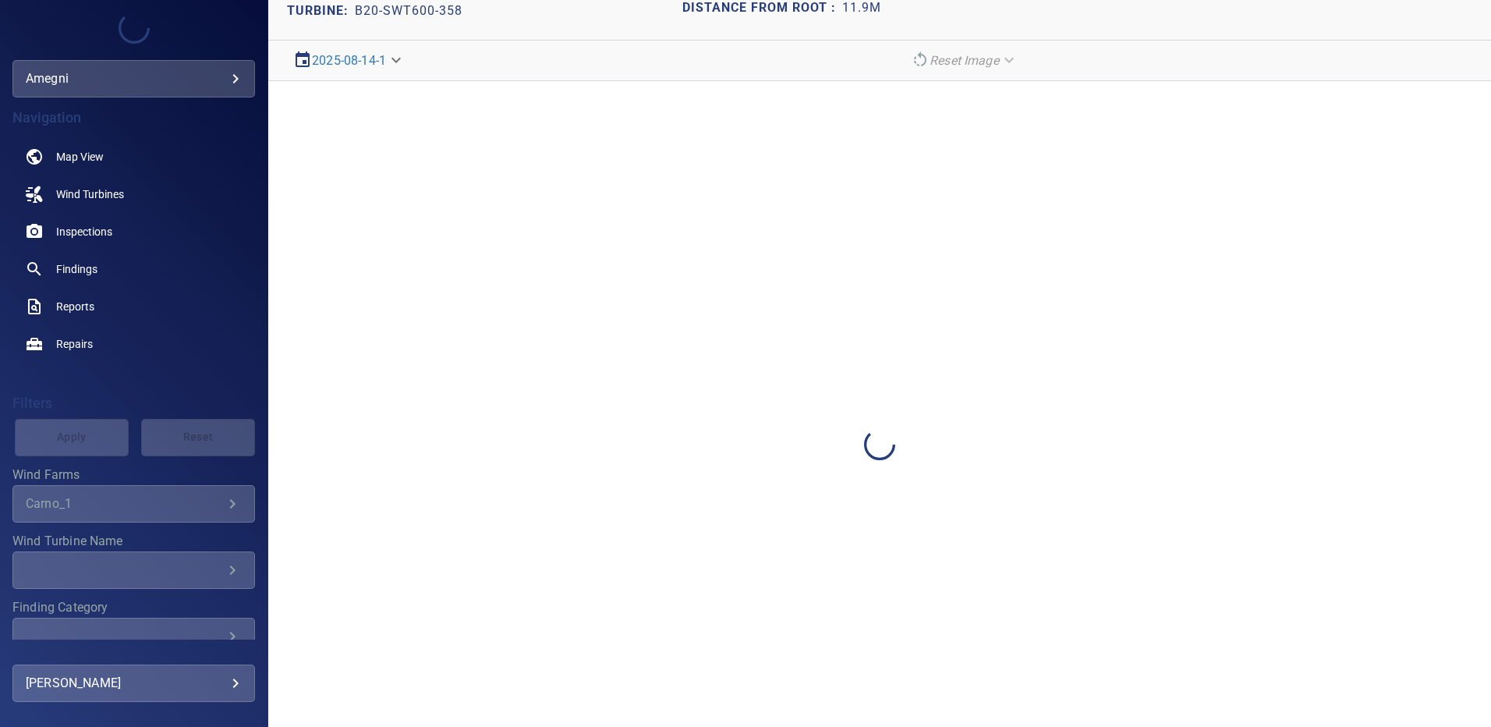
scroll to position [0, 0]
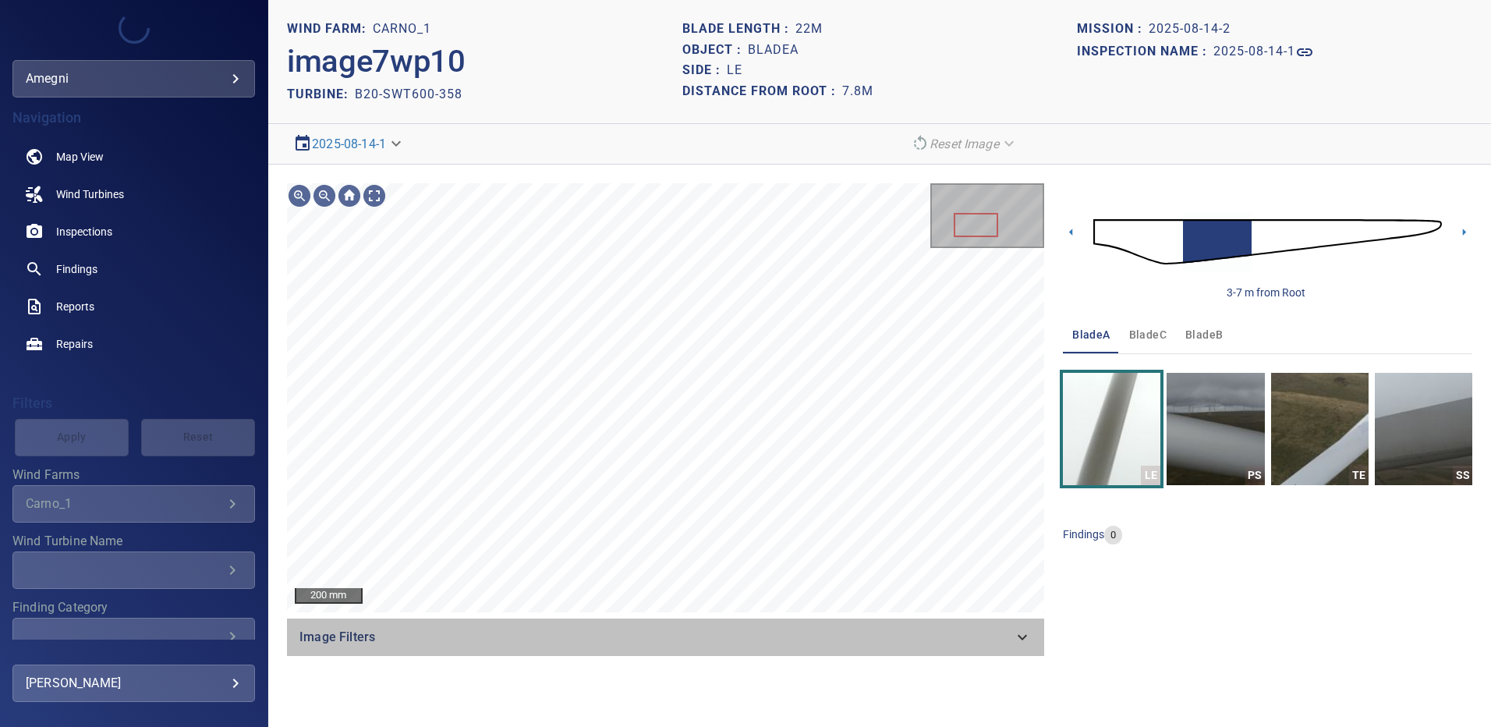
click at [1006, 632] on span "Image Filters" at bounding box center [656, 637] width 714 height 19
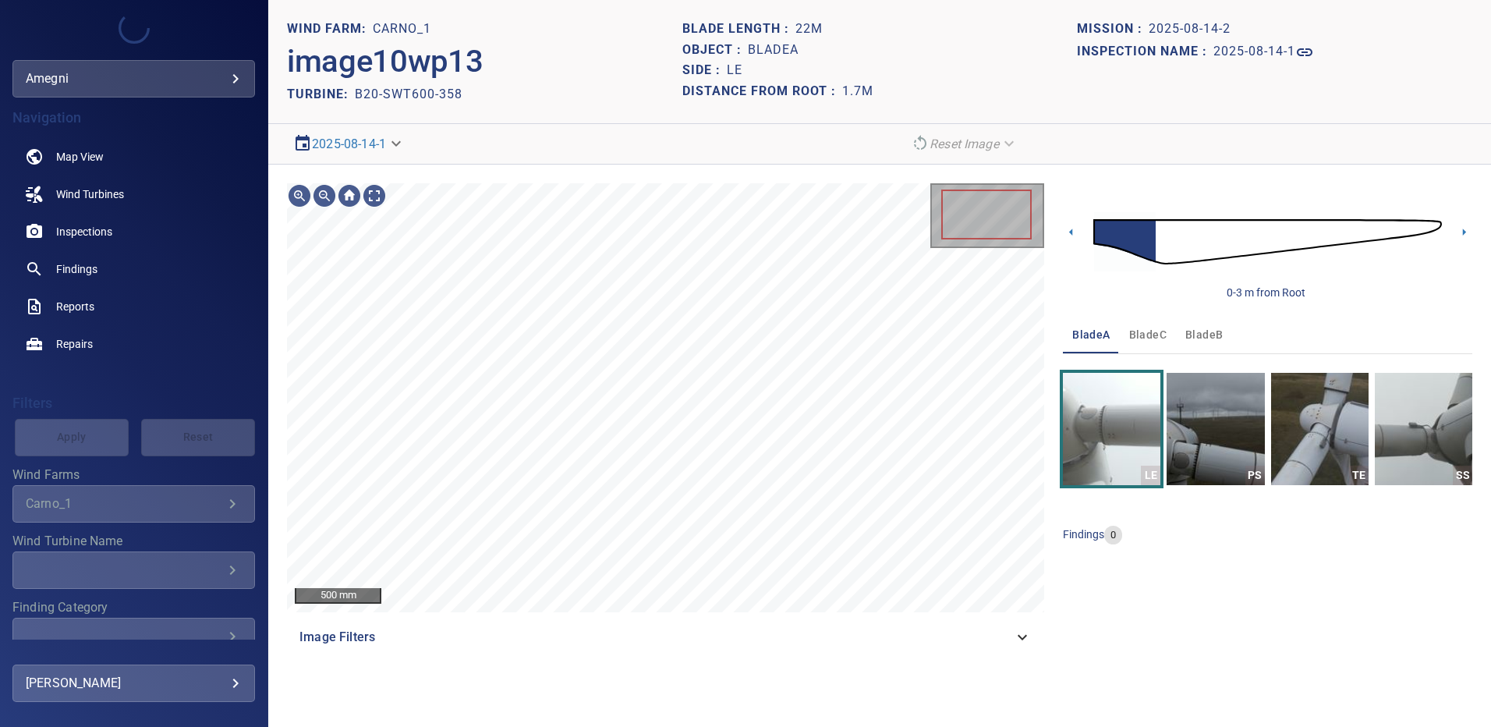
drag, startPoint x: 1053, startPoint y: 647, endPoint x: 1040, endPoint y: 636, distance: 17.2
click at [1053, 647] on div "500 mm Image Filters 0-3 m from Root bladeA bladeC bladeB LE PS TE SS findings 0" at bounding box center [879, 420] width 1223 height 510
click at [1020, 629] on icon at bounding box center [1022, 637] width 19 height 19
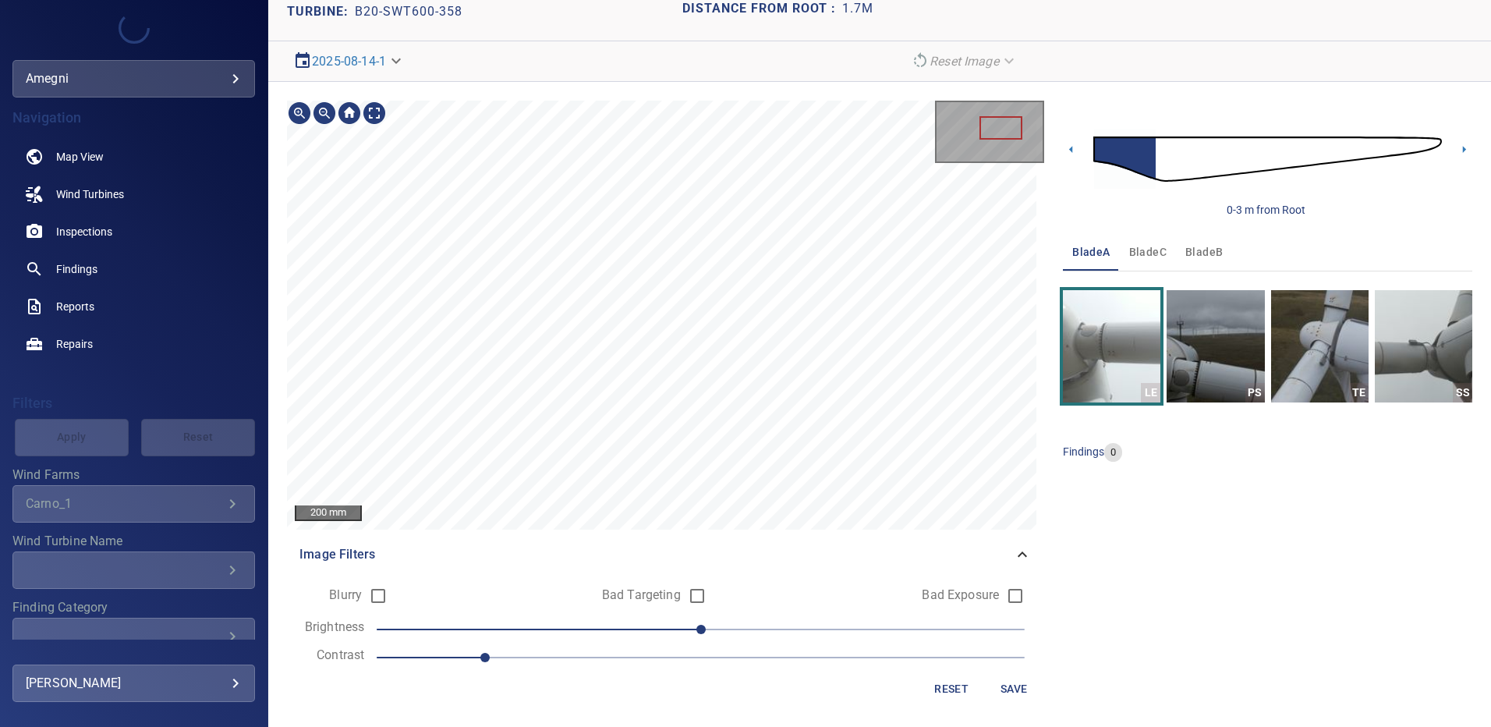
scroll to position [83, 0]
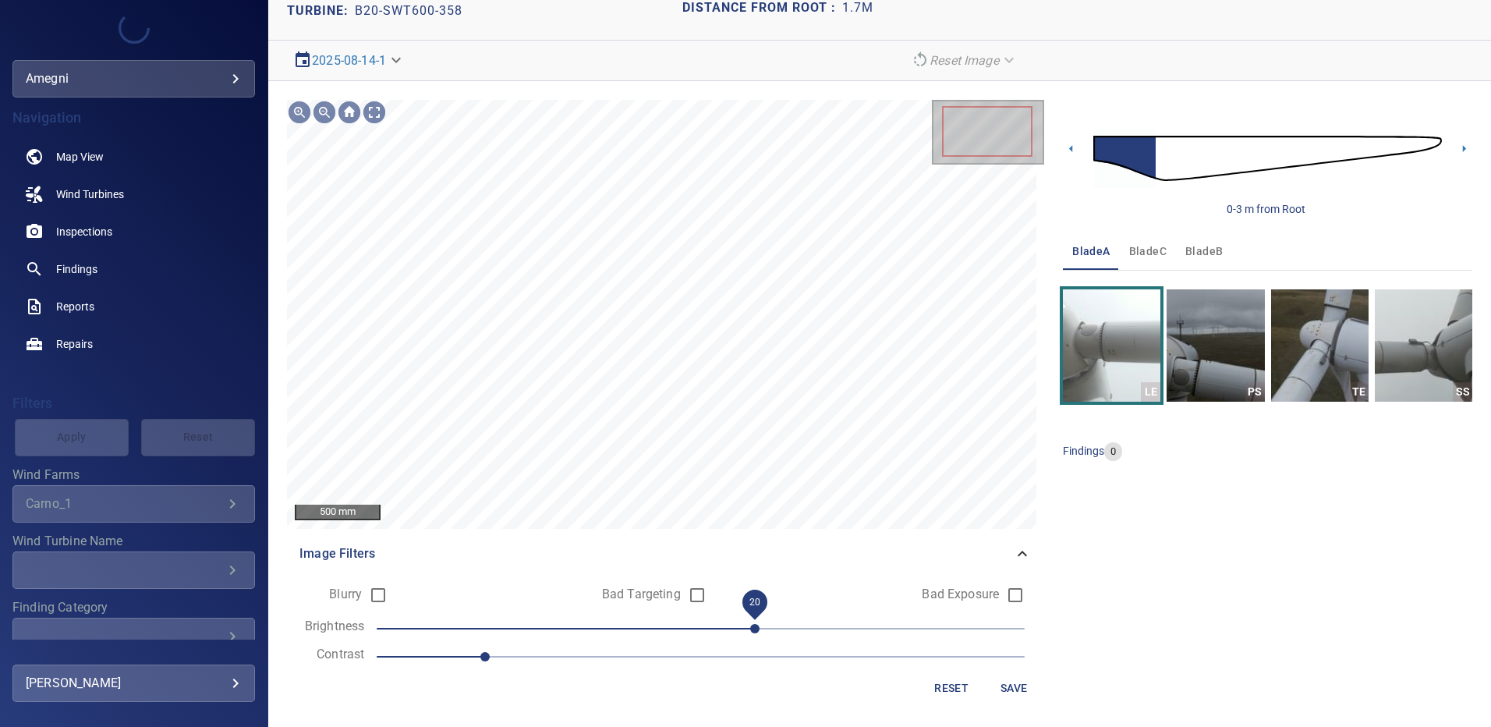
drag, startPoint x: 714, startPoint y: 620, endPoint x: 750, endPoint y: 620, distance: 35.1
click at [750, 624] on span "20" at bounding box center [754, 628] width 9 height 9
click at [998, 688] on span "Save" at bounding box center [1013, 688] width 37 height 19
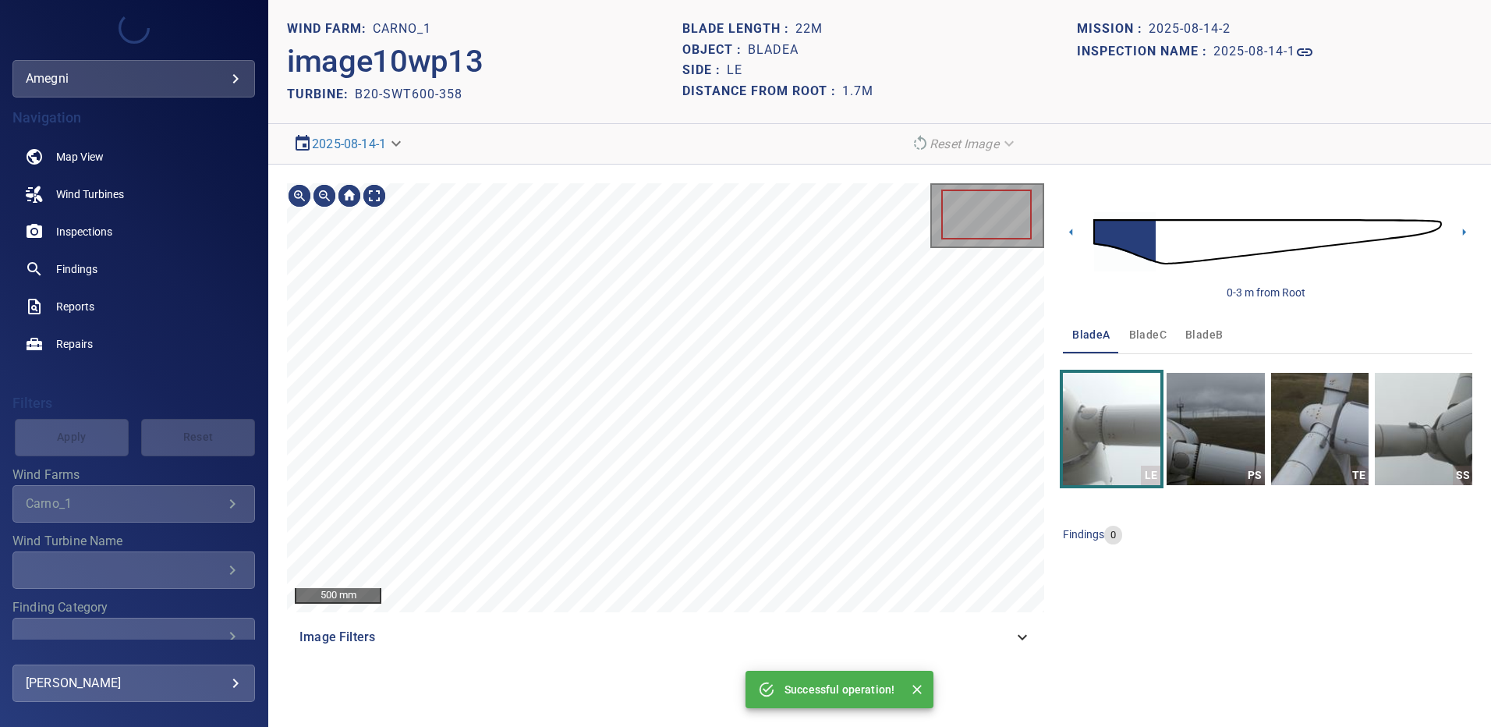
scroll to position [0, 0]
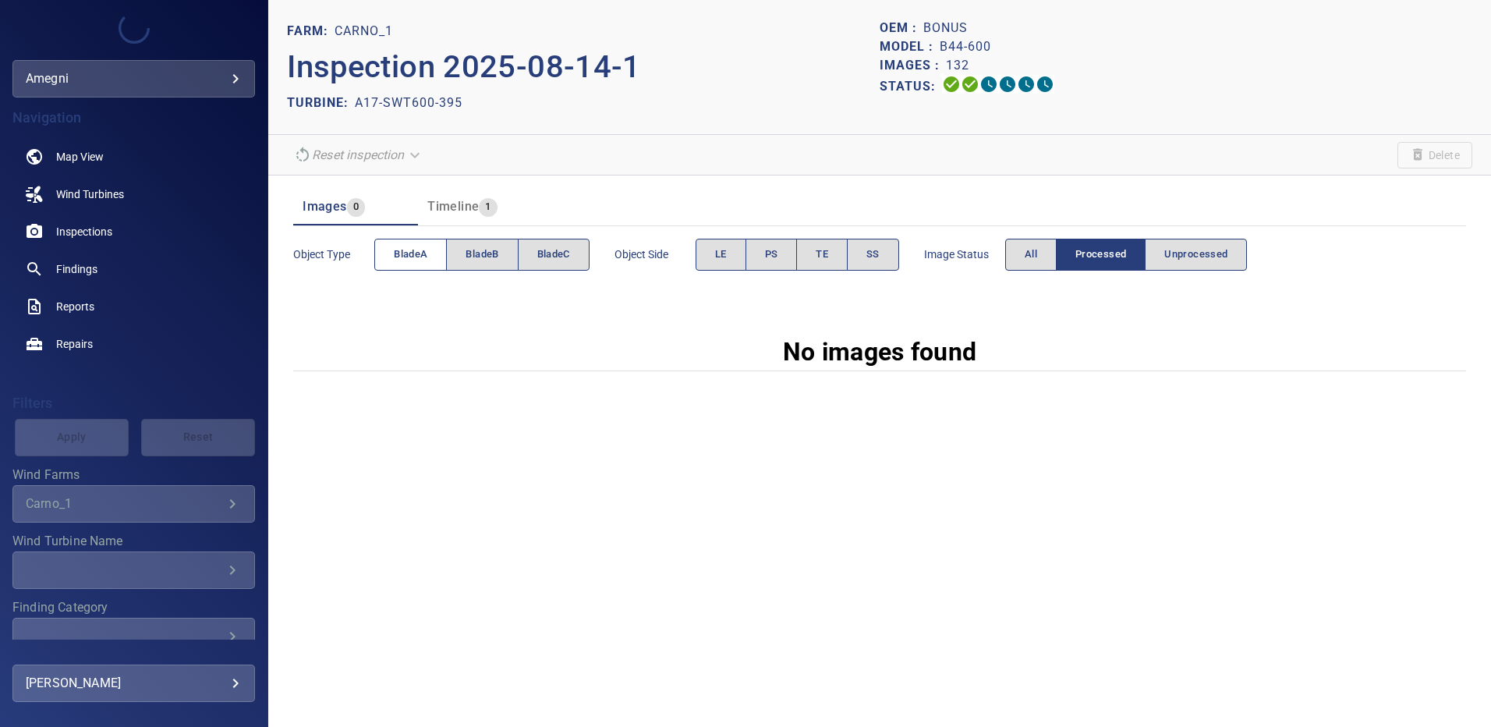
click at [413, 260] on span "bladeA" at bounding box center [411, 255] width 34 height 18
click at [715, 260] on button "LE" at bounding box center [721, 255] width 51 height 32
click at [1035, 260] on span "All" at bounding box center [1031, 255] width 12 height 18
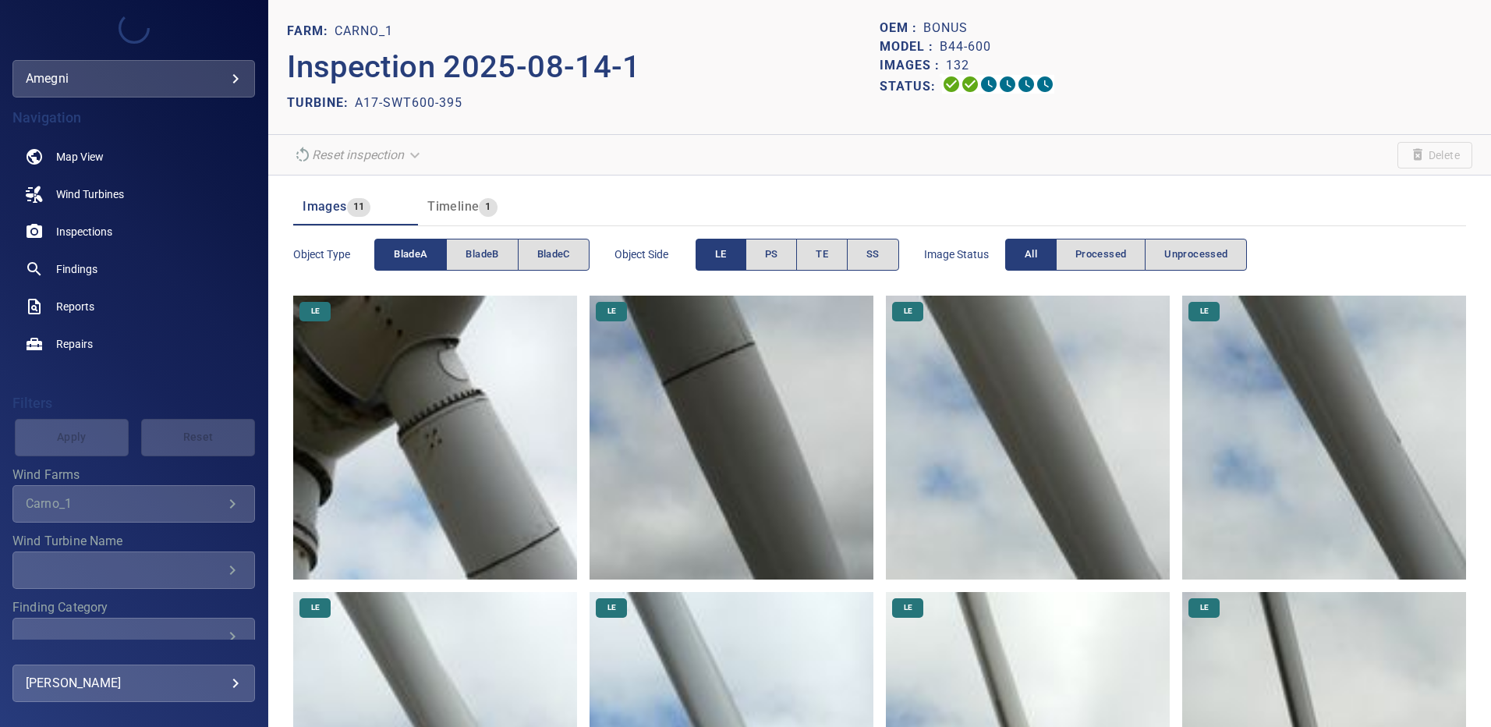
click at [425, 259] on span "bladeA" at bounding box center [411, 255] width 34 height 18
click at [558, 251] on span "bladeC" at bounding box center [553, 255] width 33 height 18
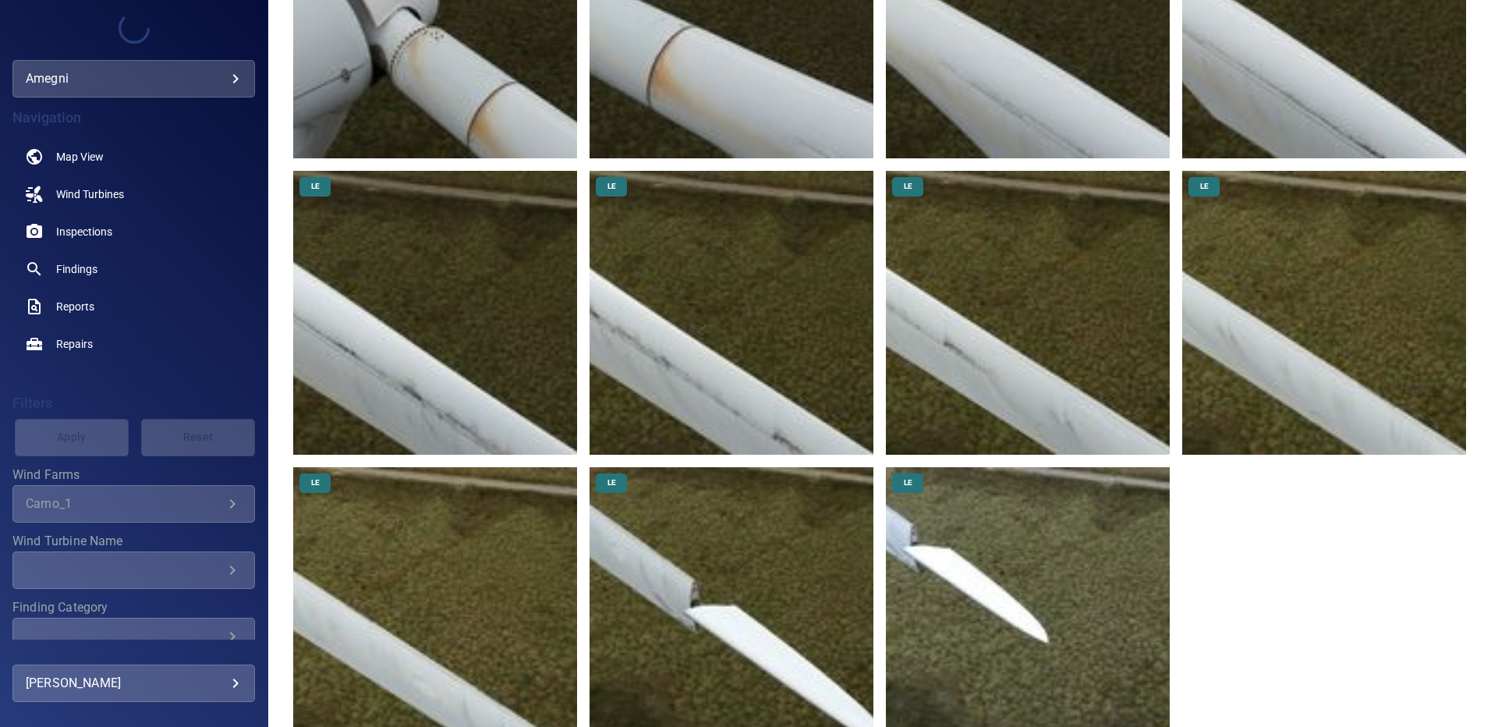
scroll to position [431, 0]
